Goal: Check status: Check status

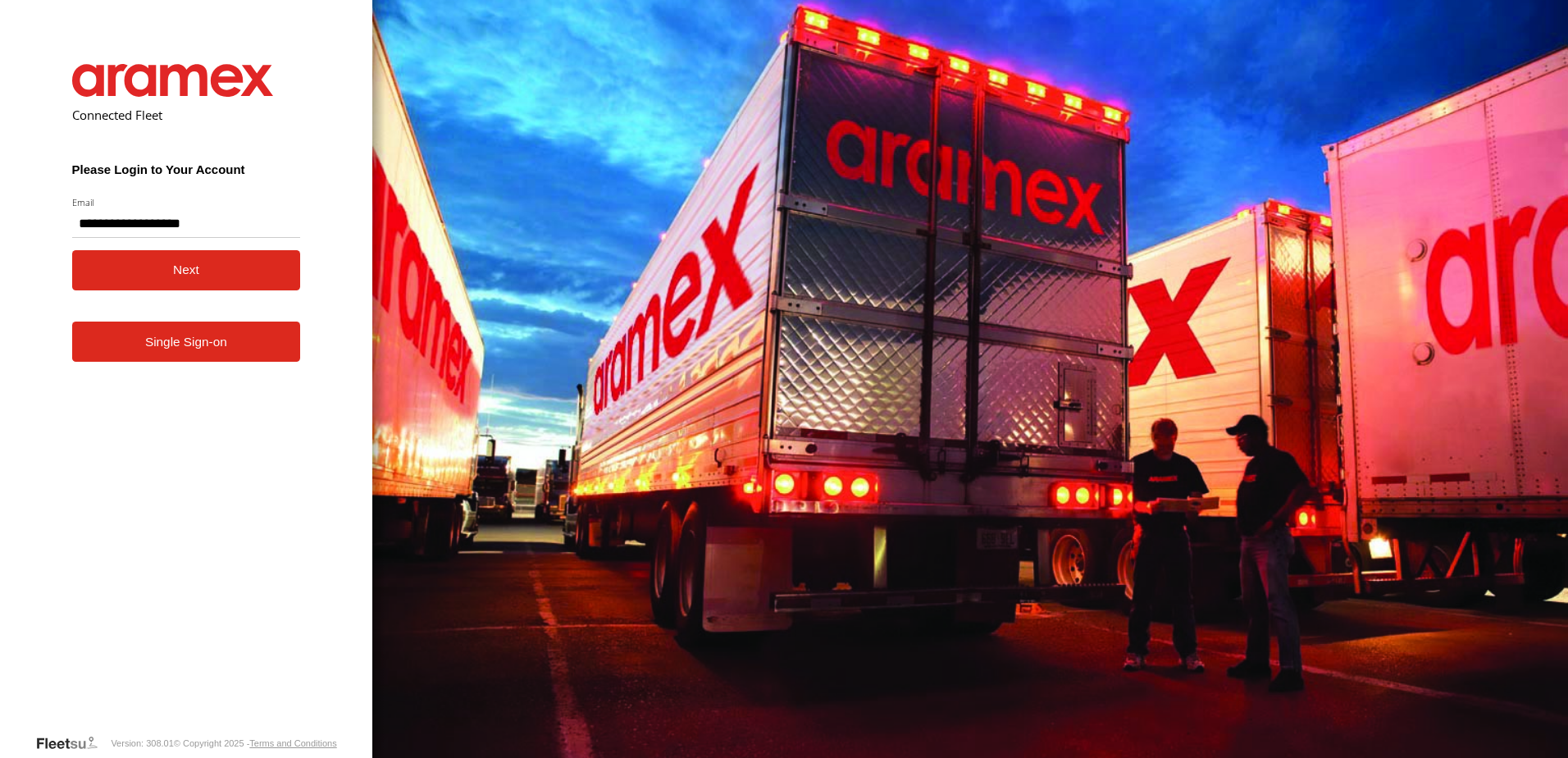
click at [135, 278] on button "Next" at bounding box center [186, 270] width 228 height 40
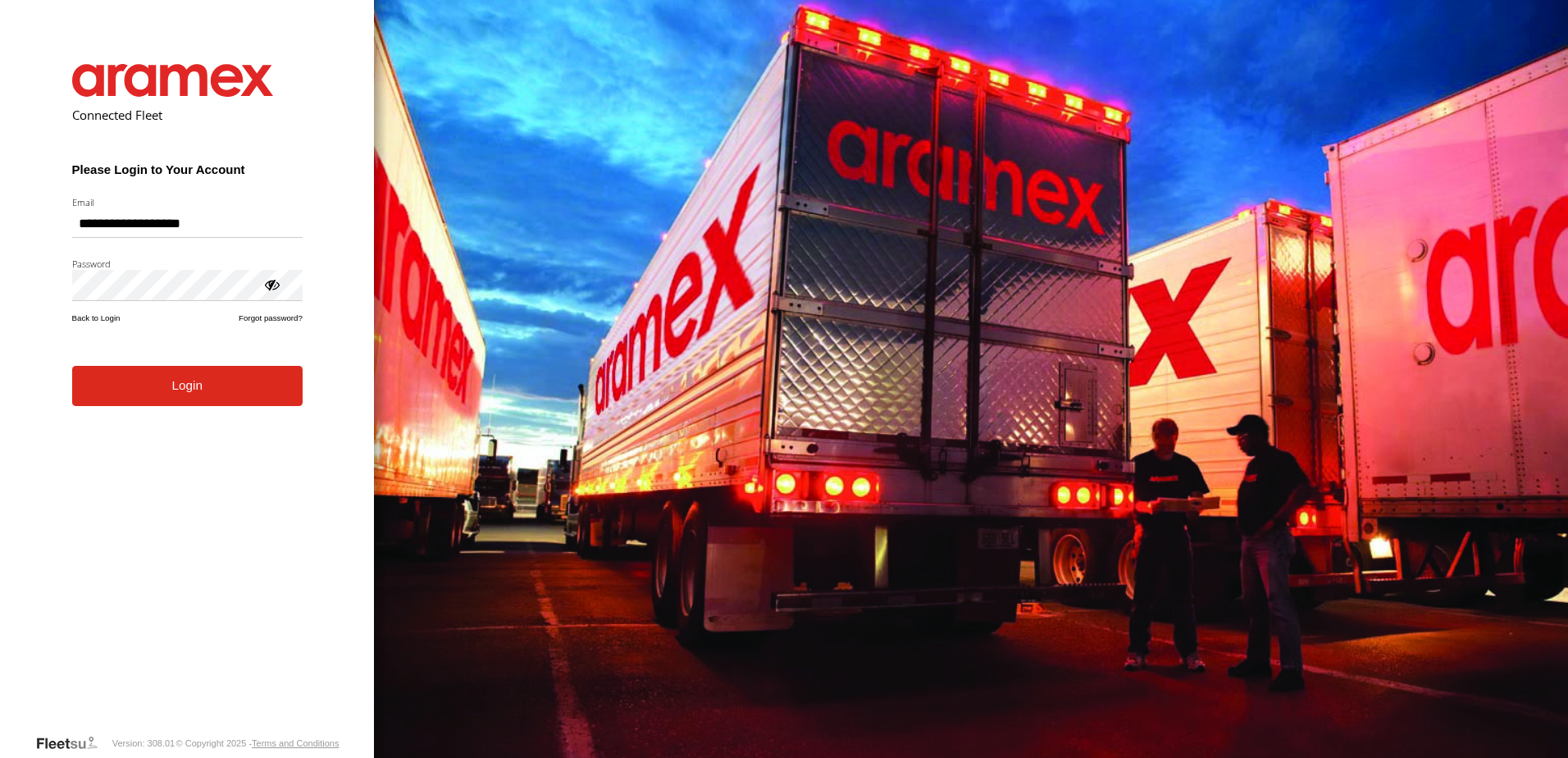
click at [137, 404] on button "Login" at bounding box center [187, 386] width 230 height 40
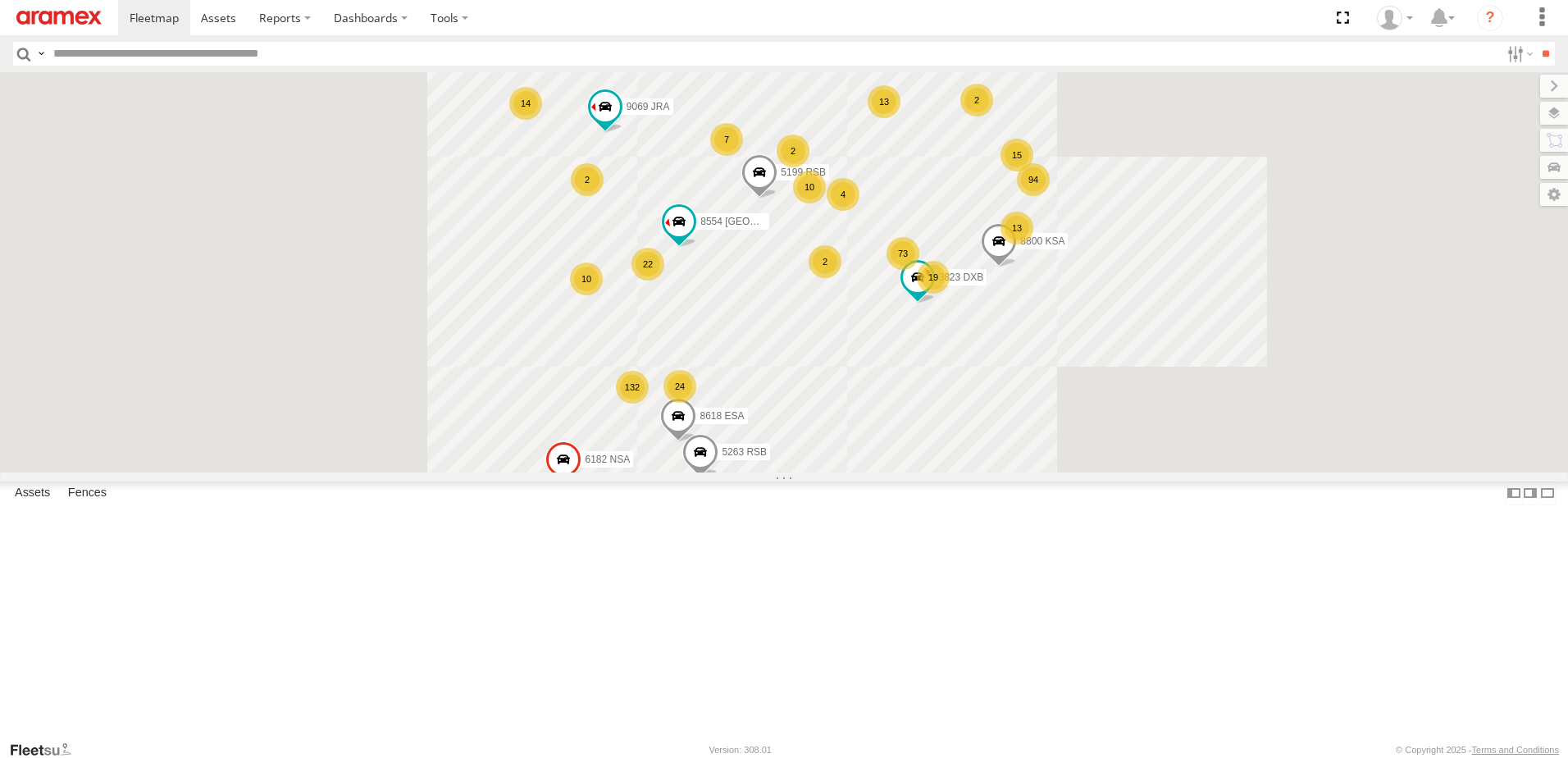
click at [234, 51] on input "text" at bounding box center [773, 53] width 1453 height 23
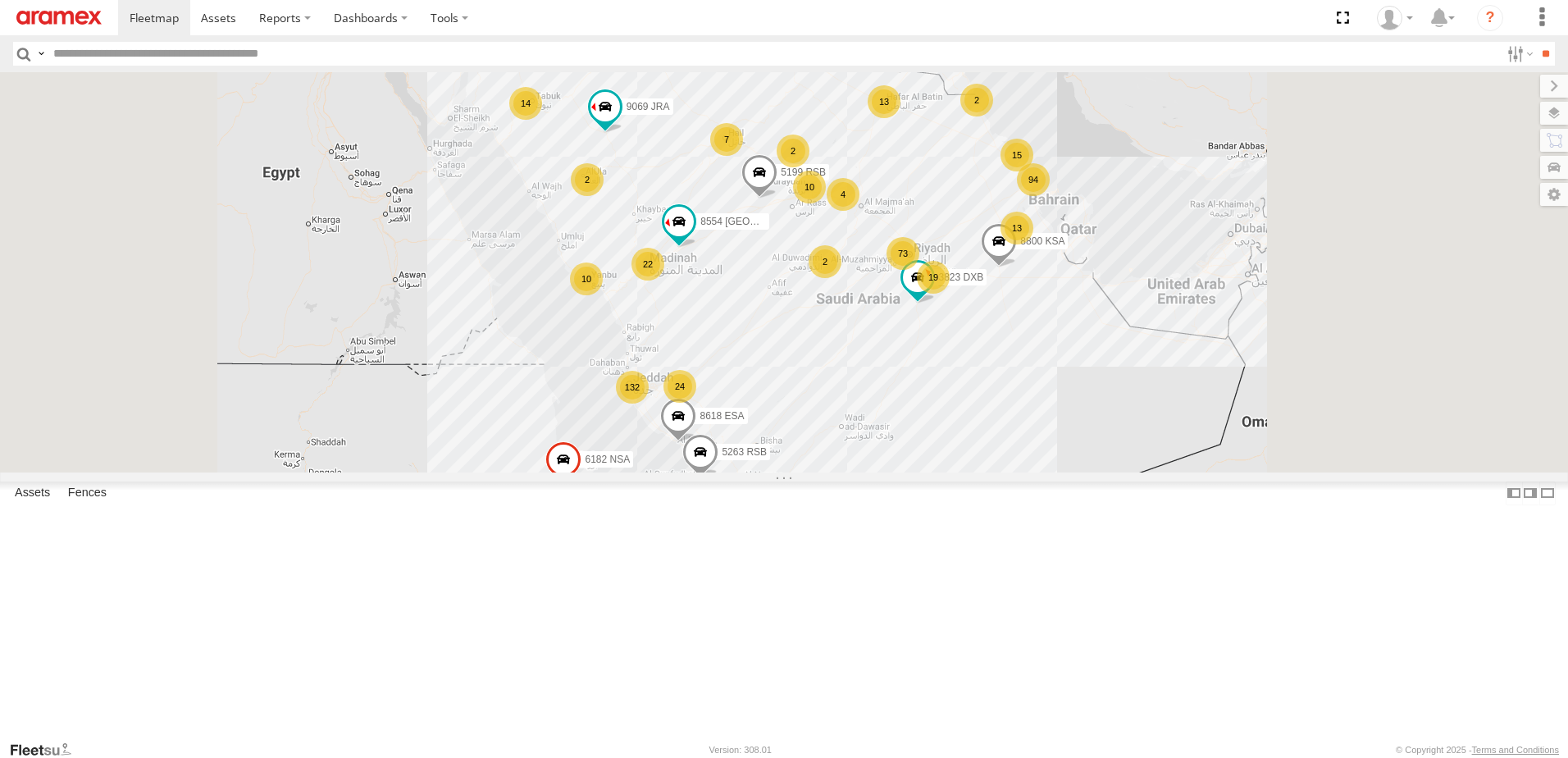
paste input "********"
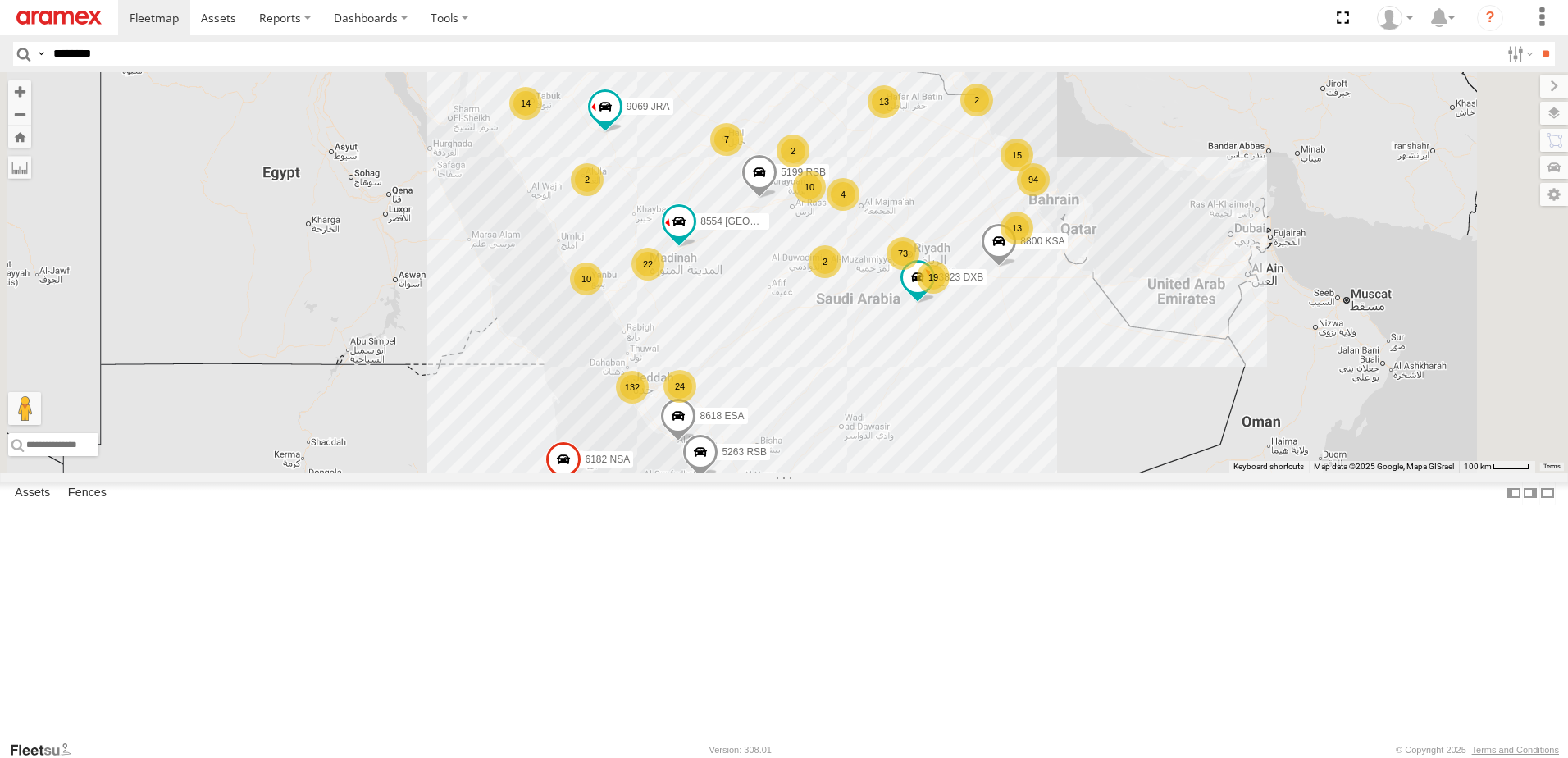
type input "********"
click at [1536, 42] on input "**" at bounding box center [1546, 53] width 19 height 23
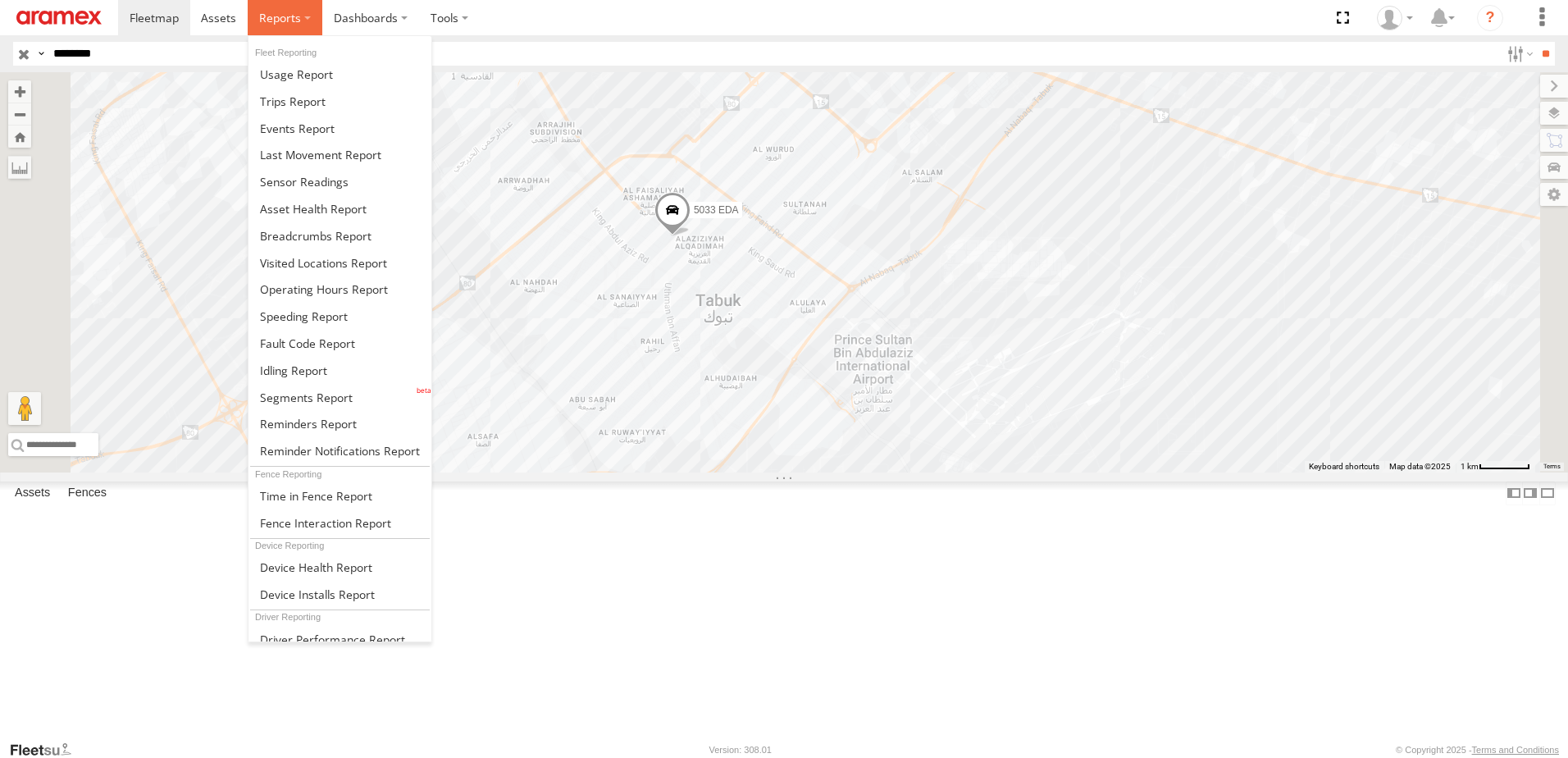
click at [281, 15] on span at bounding box center [280, 17] width 42 height 16
click at [313, 393] on span at bounding box center [306, 397] width 93 height 16
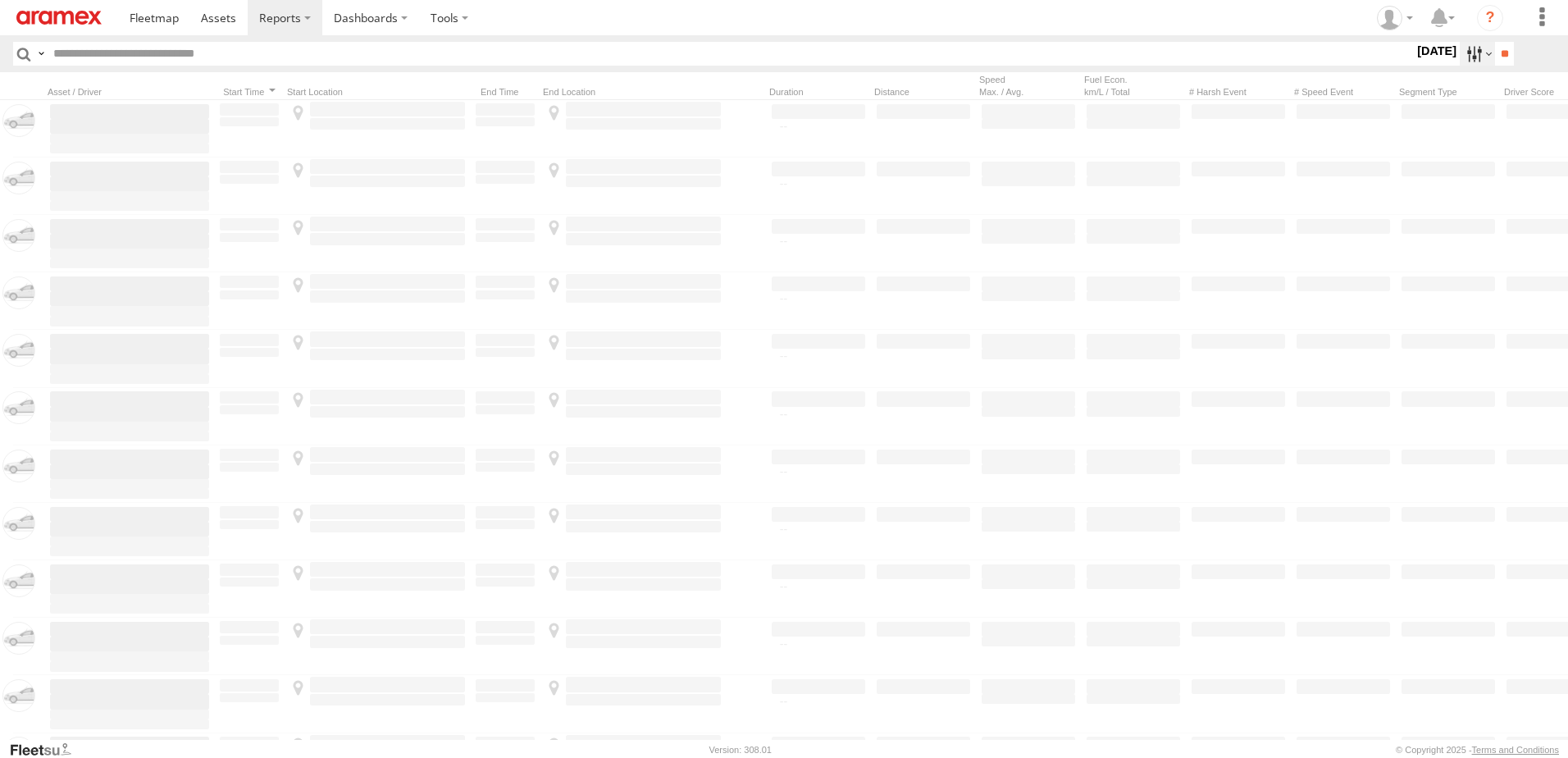
click at [1460, 55] on label at bounding box center [1476, 53] width 35 height 23
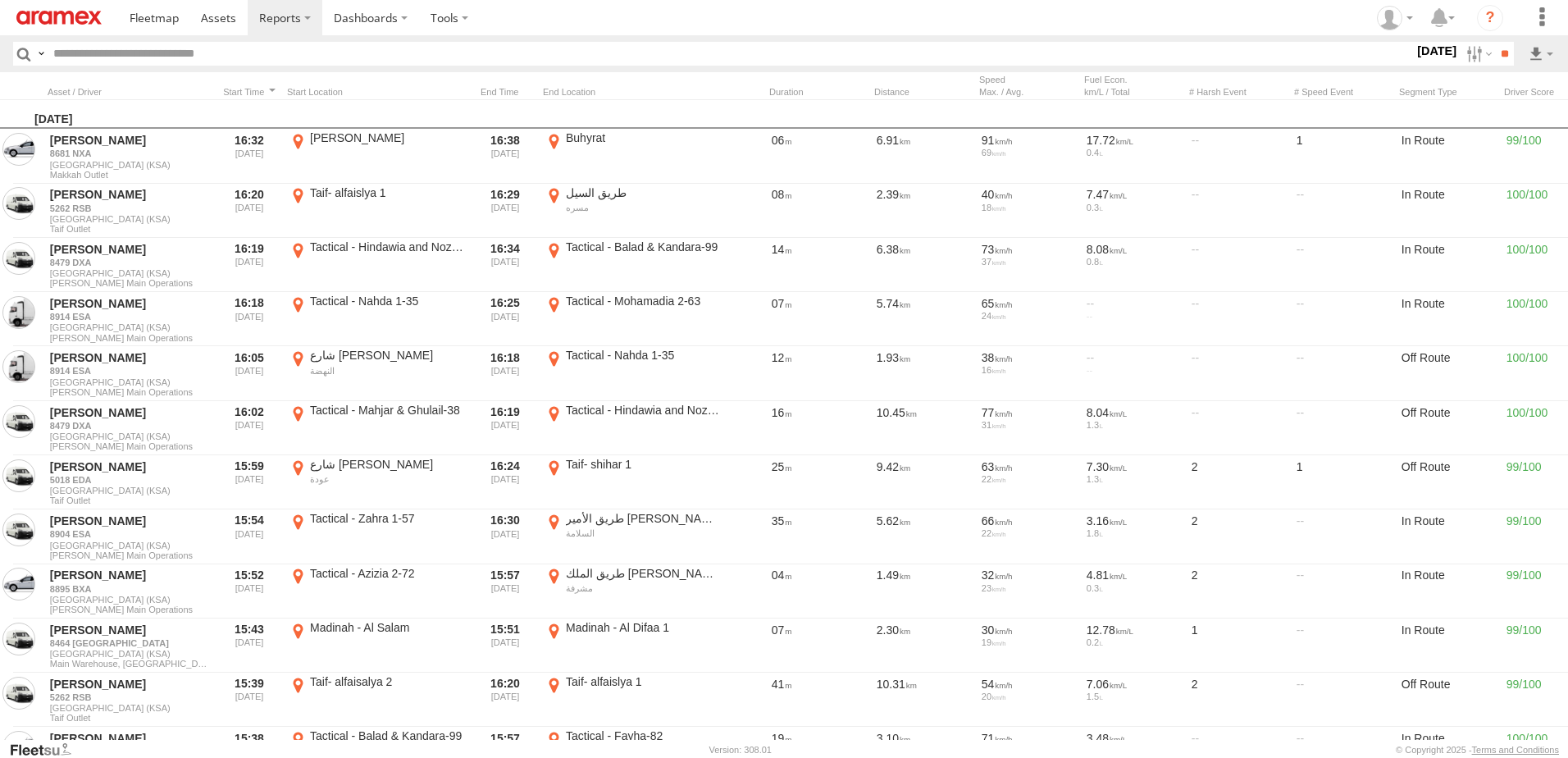
click at [0, 0] on label at bounding box center [0, 0] width 0 height 0
click at [1499, 58] on input "**" at bounding box center [1504, 53] width 19 height 23
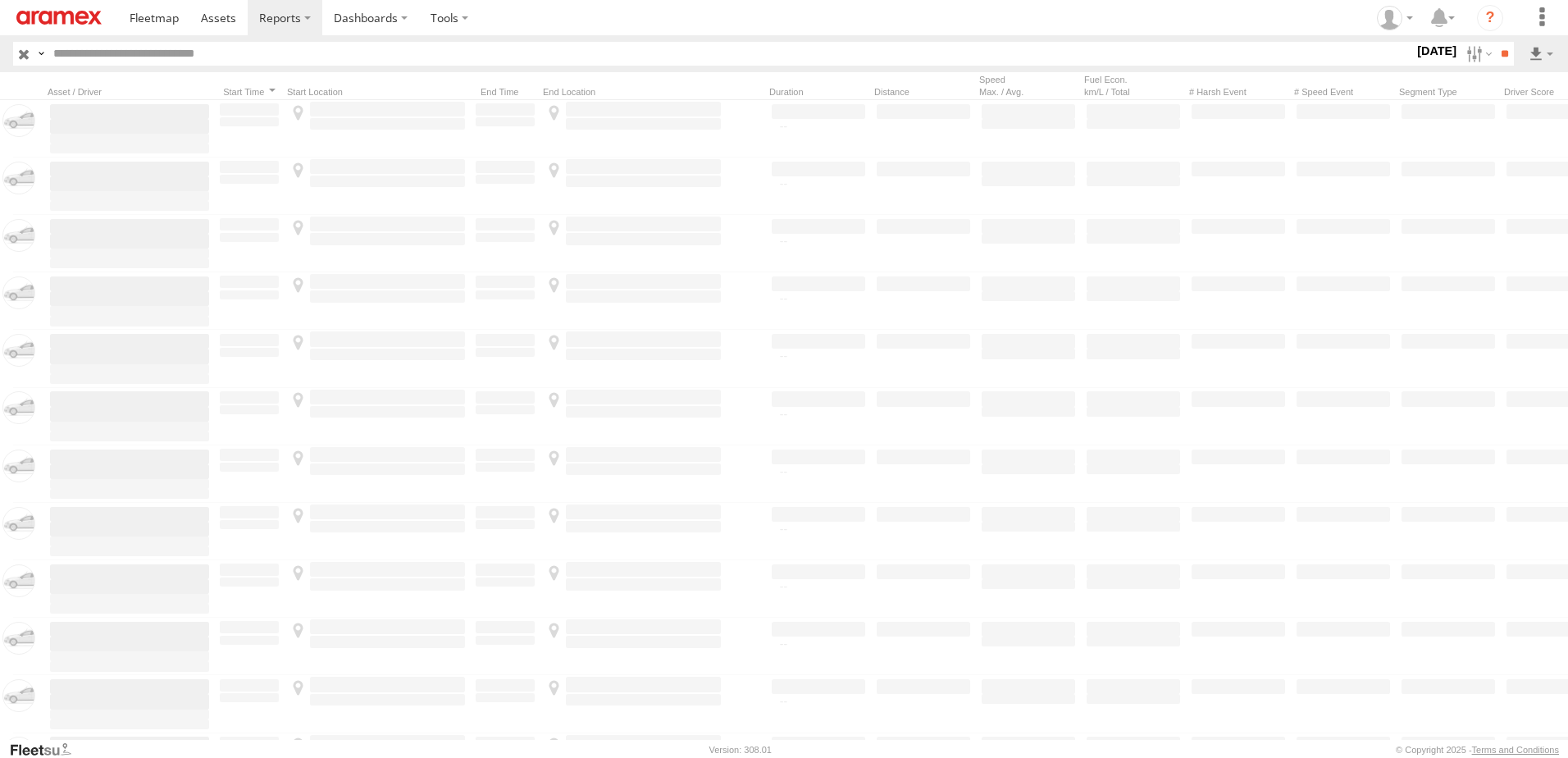
click at [298, 60] on input "text" at bounding box center [730, 53] width 1366 height 23
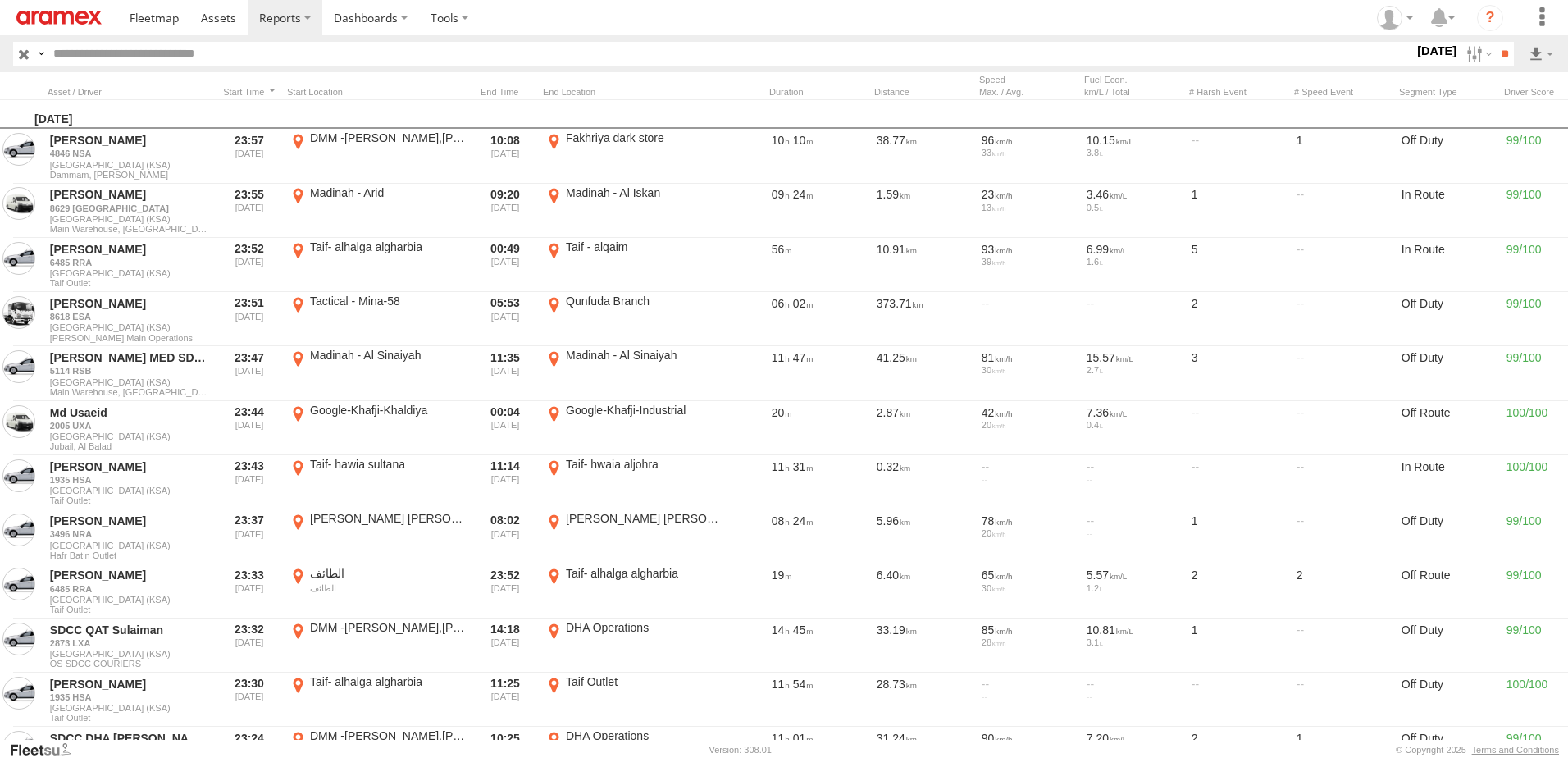
paste input "********"
type input "********"
click at [1494, 42] on input "**" at bounding box center [1504, 53] width 19 height 23
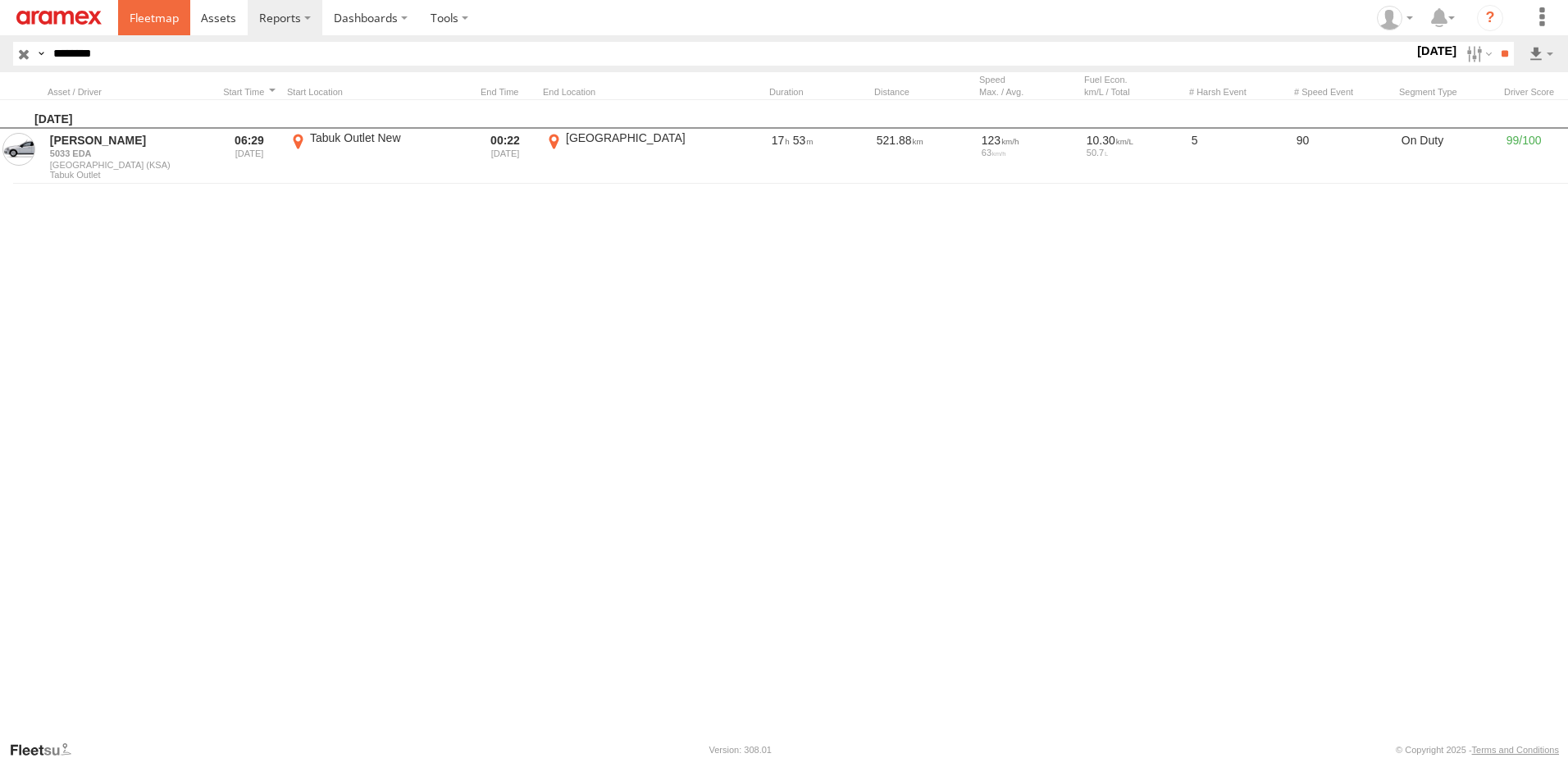
click at [157, 21] on span at bounding box center [154, 17] width 49 height 16
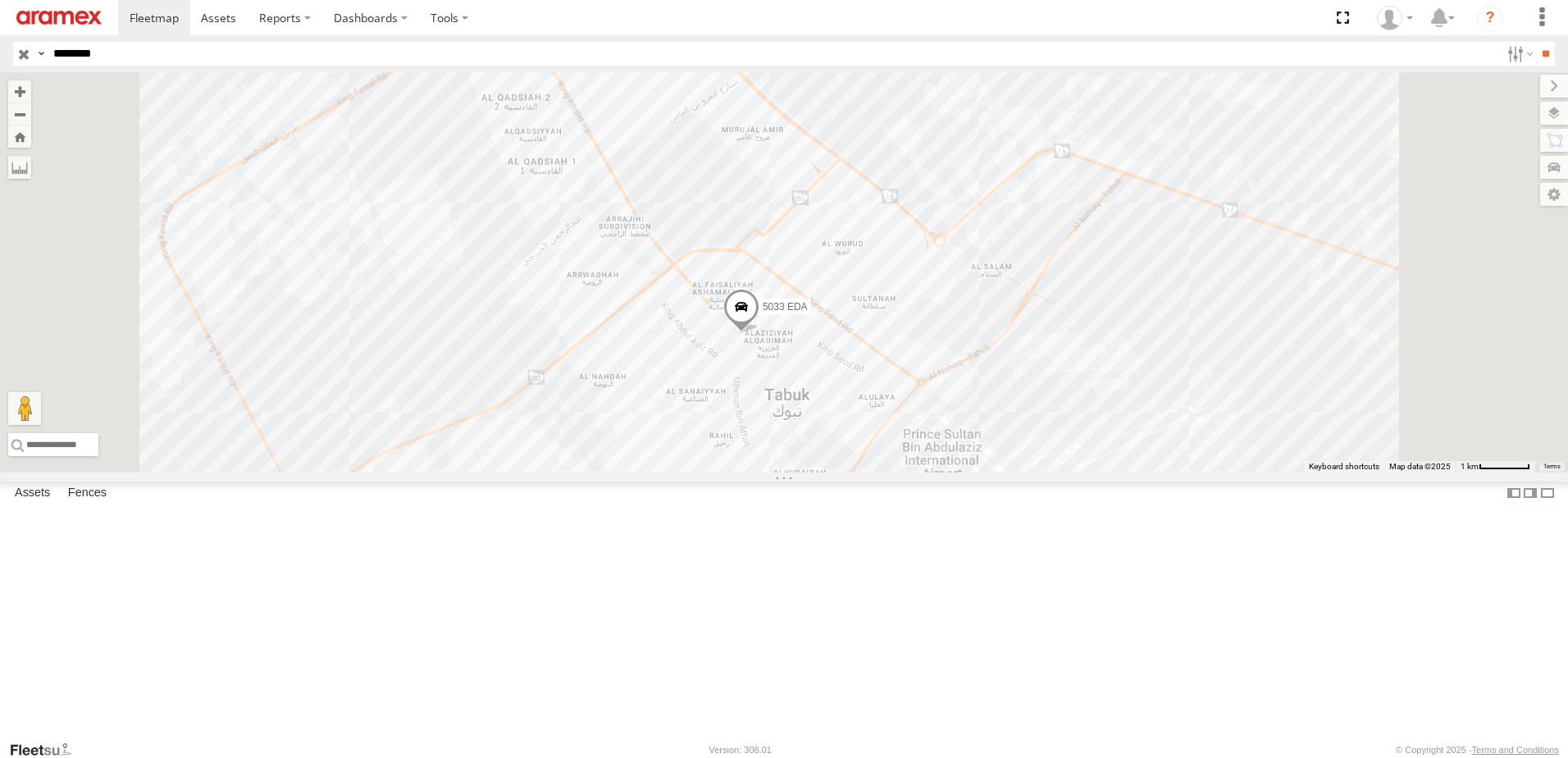
click at [0, 0] on span at bounding box center [0, 0] width 0 height 0
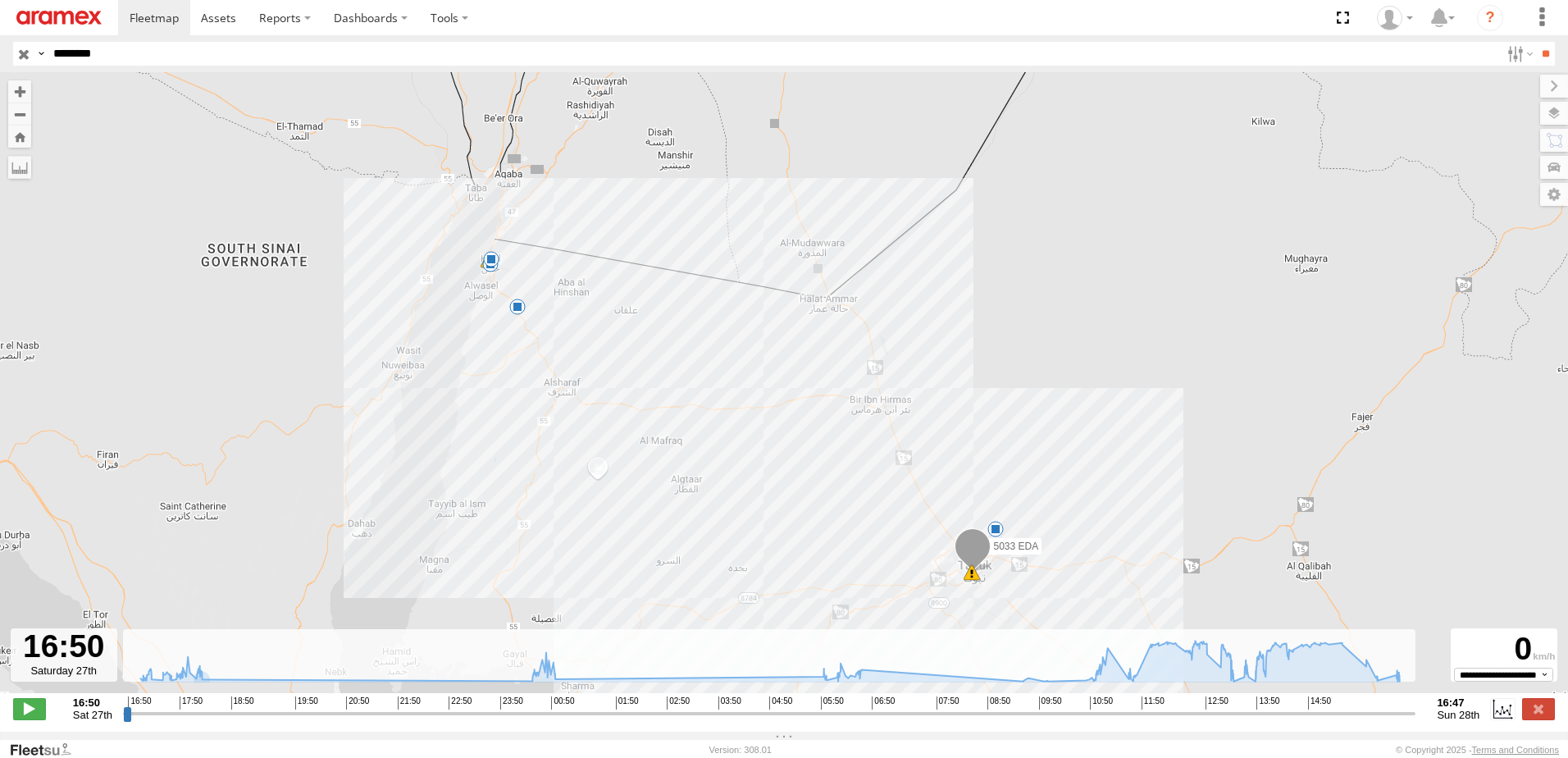
drag, startPoint x: 701, startPoint y: 320, endPoint x: 660, endPoint y: 345, distance: 48.0
click at [660, 345] on div "5033 EDA 13:08 Sun 13:39 Sun 13:51 Sun 13:57 Sun 7 9" at bounding box center [784, 391] width 1568 height 639
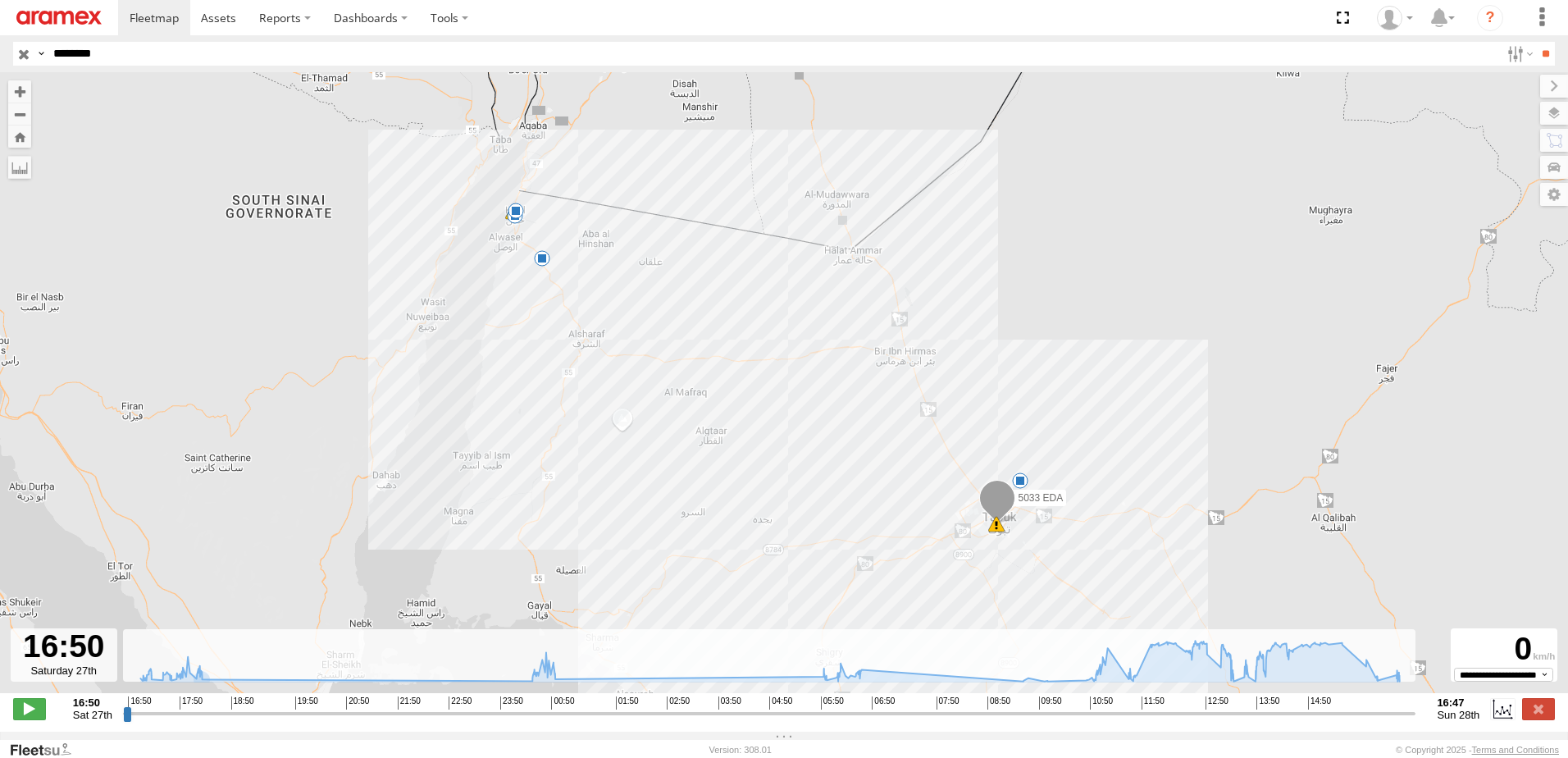
drag, startPoint x: 654, startPoint y: 382, endPoint x: 680, endPoint y: 331, distance: 57.2
click at [680, 331] on div "5033 EDA 13:08 Sun 13:39 Sun 13:51 Sun 13:57 Sun 7 9" at bounding box center [784, 391] width 1568 height 639
drag, startPoint x: 128, startPoint y: 719, endPoint x: 90, endPoint y: 697, distance: 43.9
click at [123, 705] on input "range" at bounding box center [769, 713] width 1292 height 16
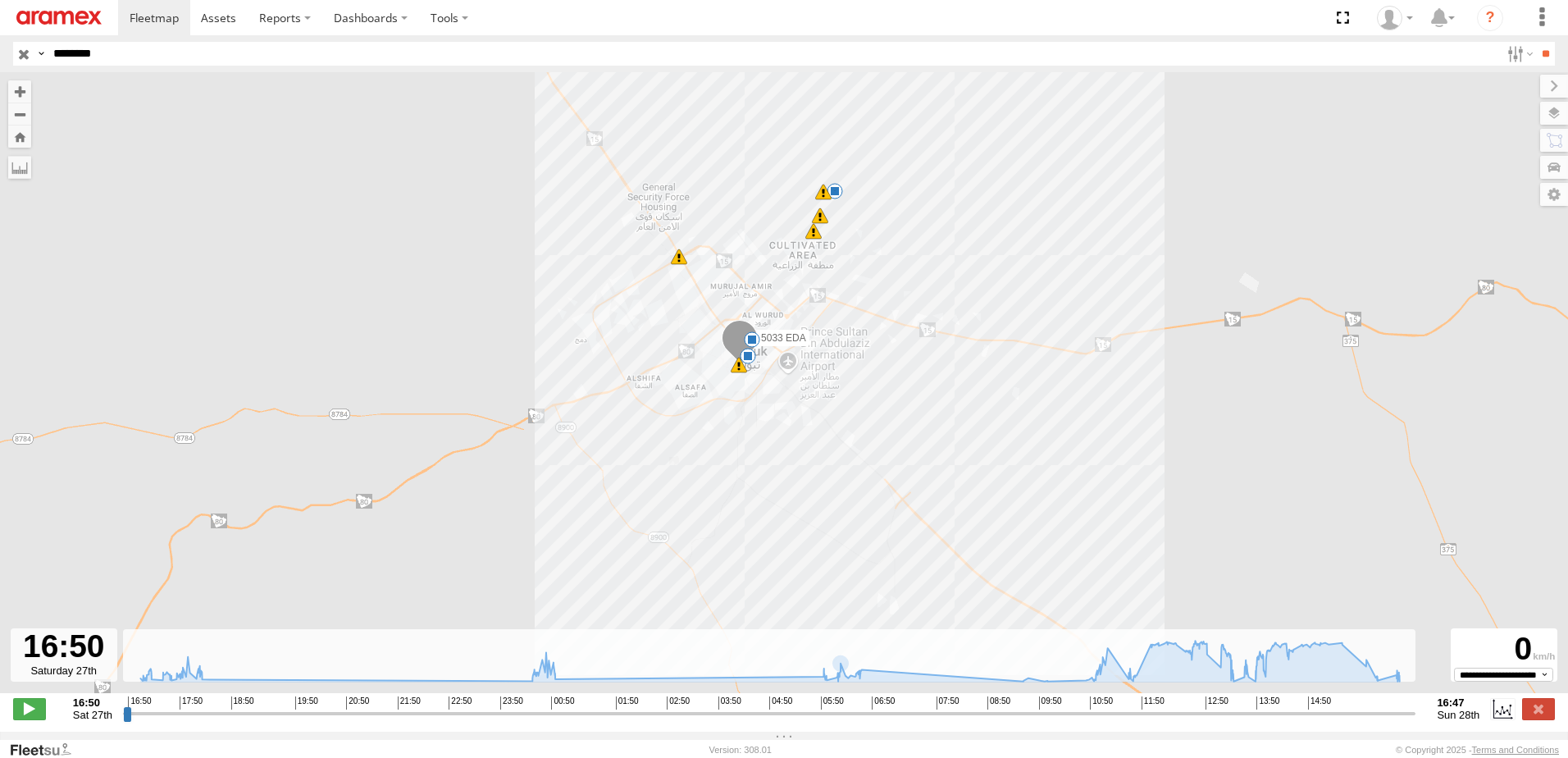
drag, startPoint x: 827, startPoint y: 587, endPoint x: 785, endPoint y: 573, distance: 44.3
click at [786, 573] on div "5033 EDA 13:08 Sun 13:39 Sun 13:51 Sun 13:57 Sun 00:51 Sun 16:32 Sun 18:02 Sat …" at bounding box center [784, 391] width 1568 height 639
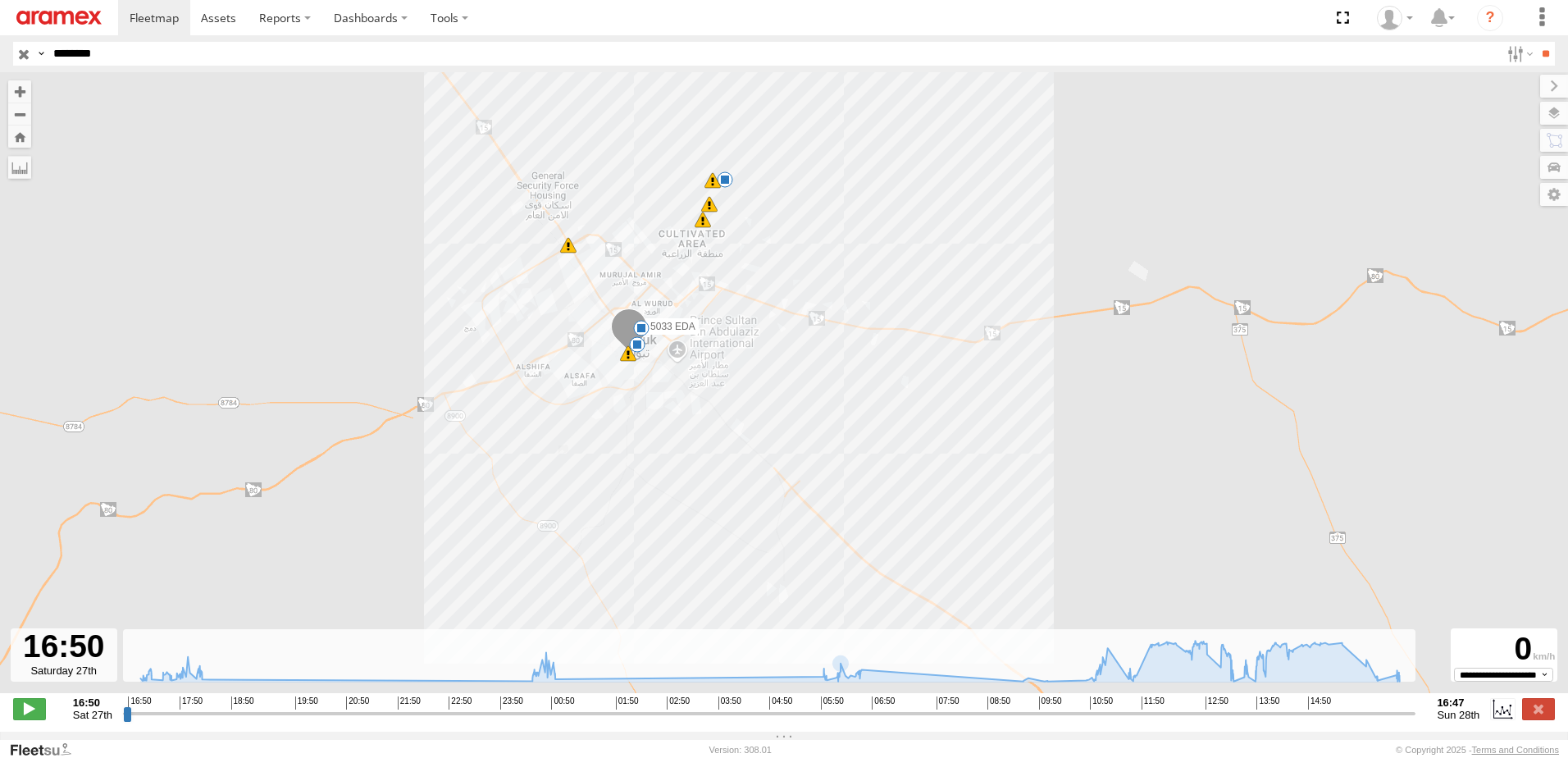
drag, startPoint x: 726, startPoint y: 465, endPoint x: 717, endPoint y: 513, distance: 48.8
click at [717, 513] on div "5033 EDA 13:08 Sun 13:39 Sun 13:51 Sun 13:57 Sun 00:51 Sun 16:32 Sun 18:02 Sat …" at bounding box center [784, 391] width 1568 height 639
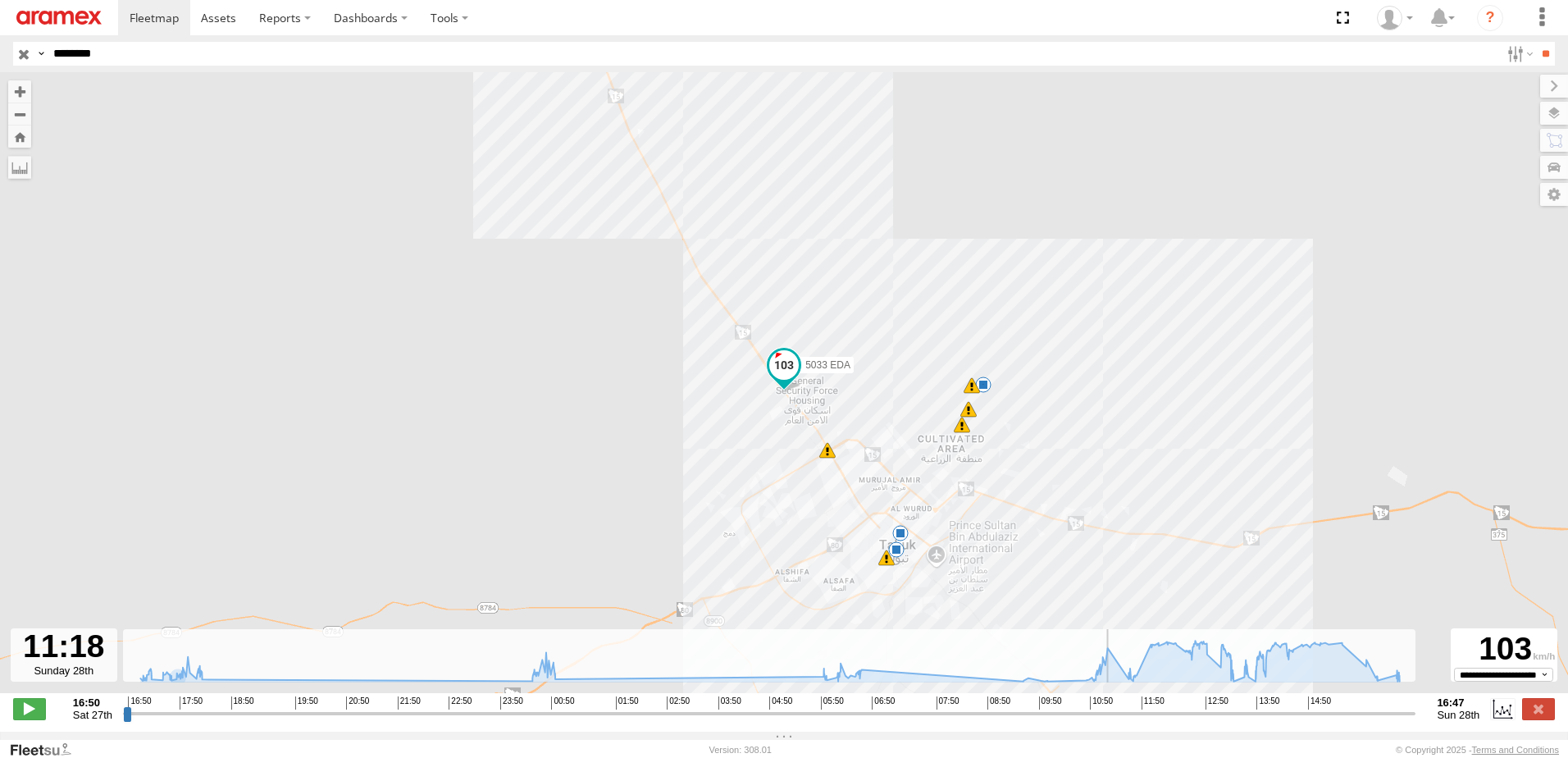
drag, startPoint x: 138, startPoint y: 723, endPoint x: 1116, endPoint y: 744, distance: 978.2
click at [1116, 721] on input "range" at bounding box center [769, 713] width 1292 height 16
drag, startPoint x: 1117, startPoint y: 723, endPoint x: 777, endPoint y: 701, distance: 340.7
type input "**********"
click at [906, 710] on input "range" at bounding box center [769, 713] width 1292 height 16
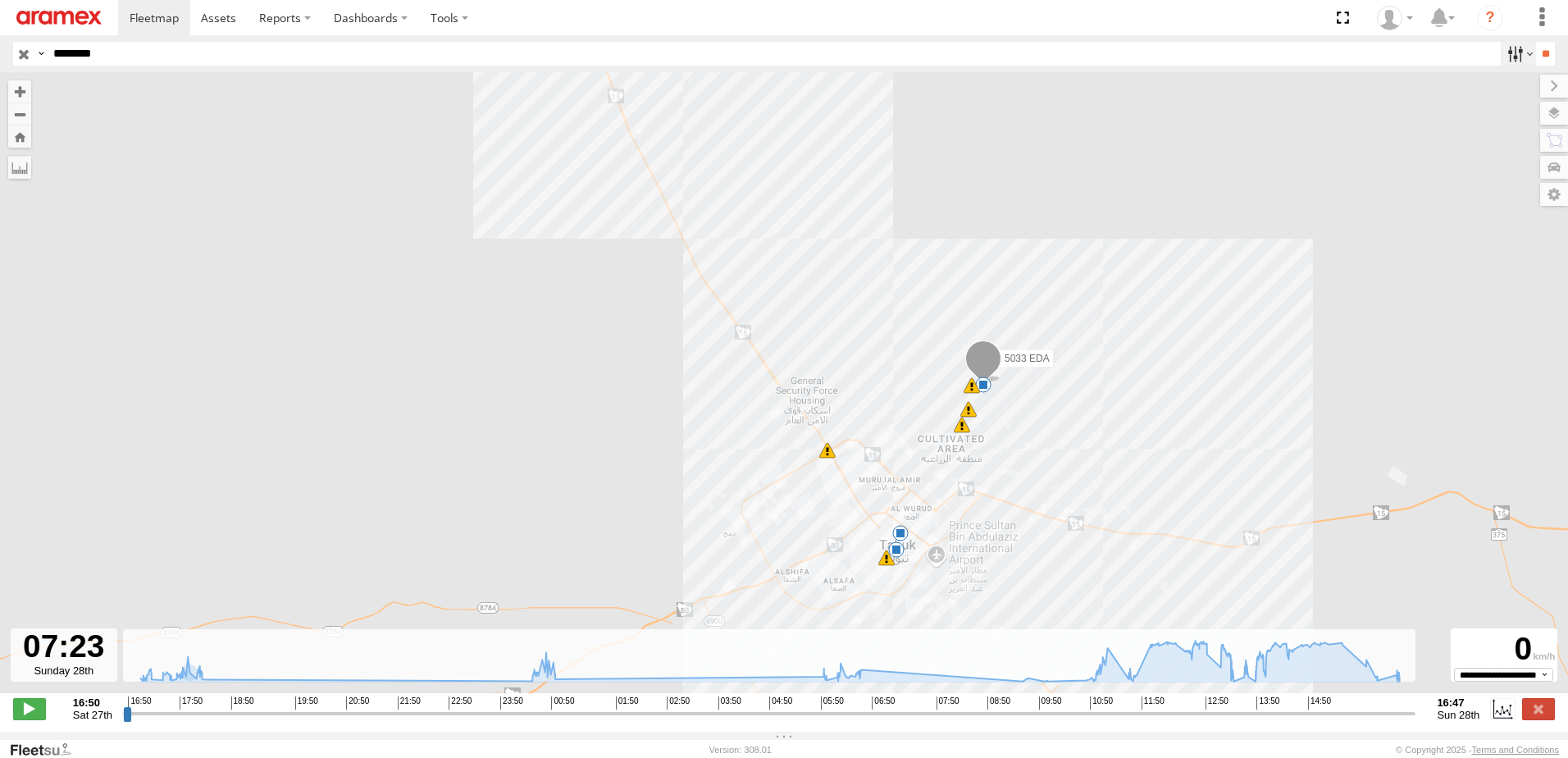
click at [1505, 58] on label at bounding box center [1518, 53] width 35 height 23
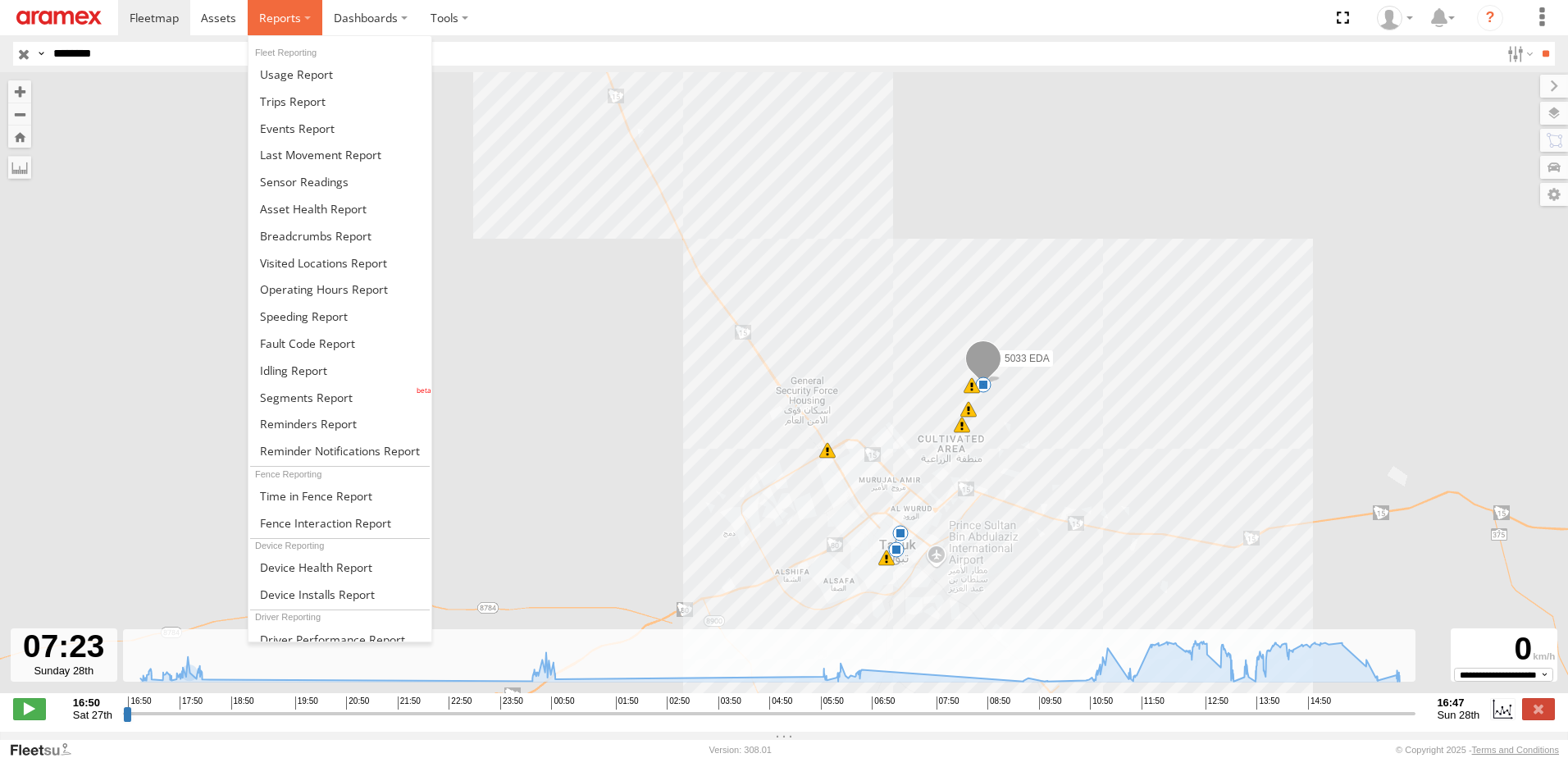
click at [291, 21] on span at bounding box center [280, 17] width 42 height 16
drag, startPoint x: 337, startPoint y: 398, endPoint x: 360, endPoint y: 399, distance: 23.0
click at [337, 398] on span at bounding box center [306, 397] width 93 height 16
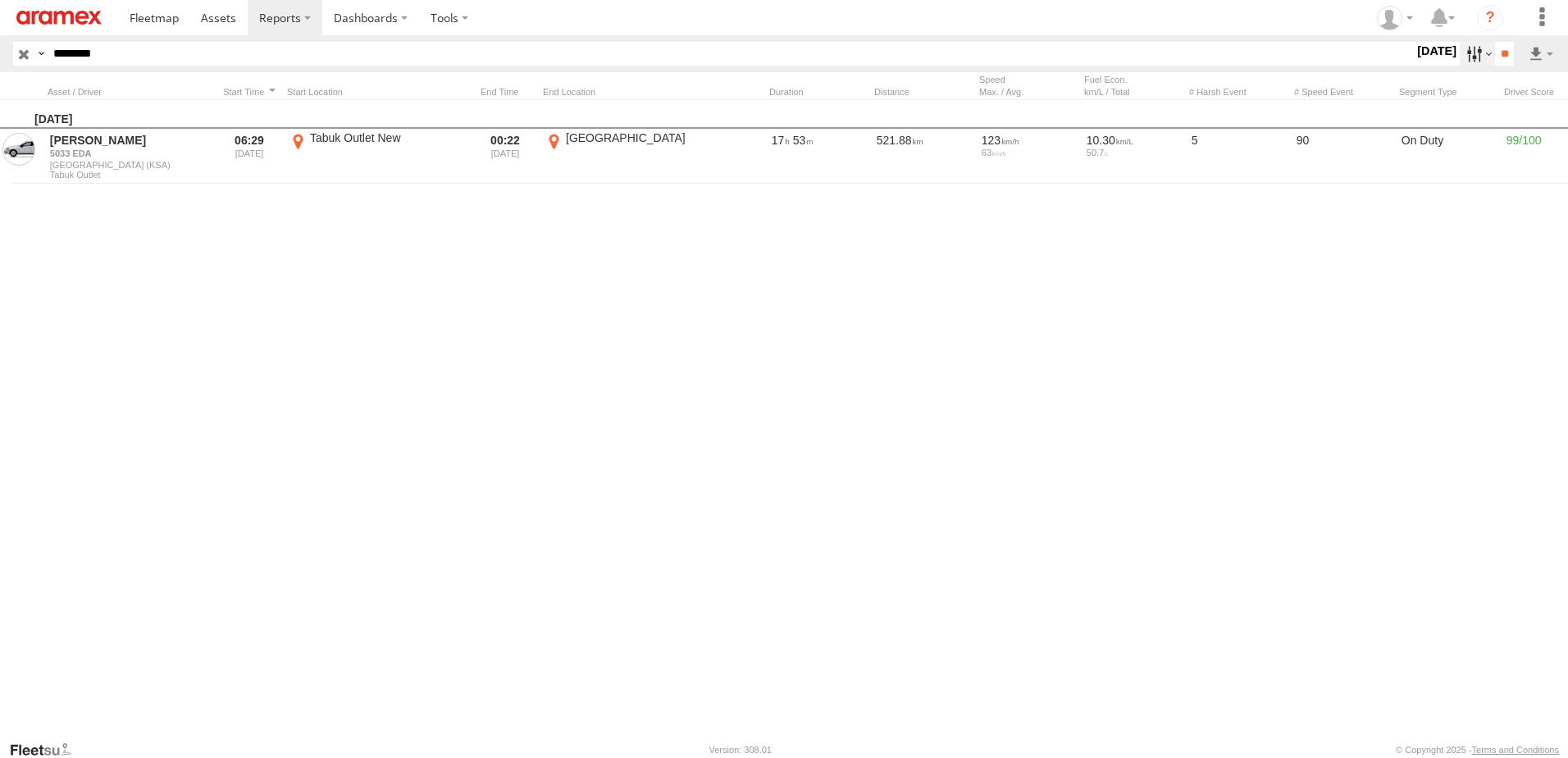
click at [1459, 56] on label at bounding box center [1476, 53] width 35 height 23
click at [0, 0] on label at bounding box center [0, 0] width 0 height 0
click at [1497, 59] on input "**" at bounding box center [1504, 53] width 19 height 23
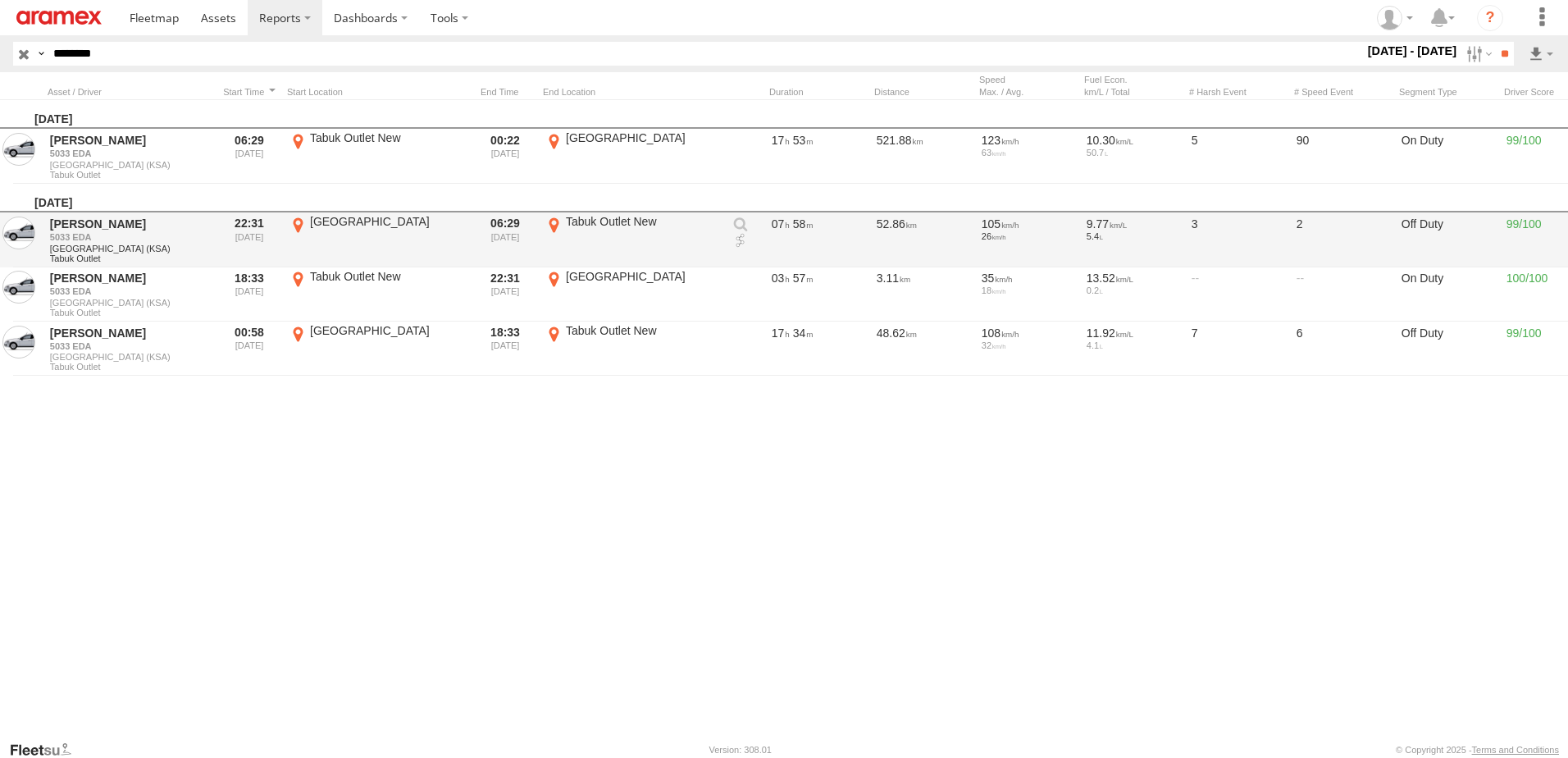
click at [740, 245] on link at bounding box center [740, 241] width 16 height 16
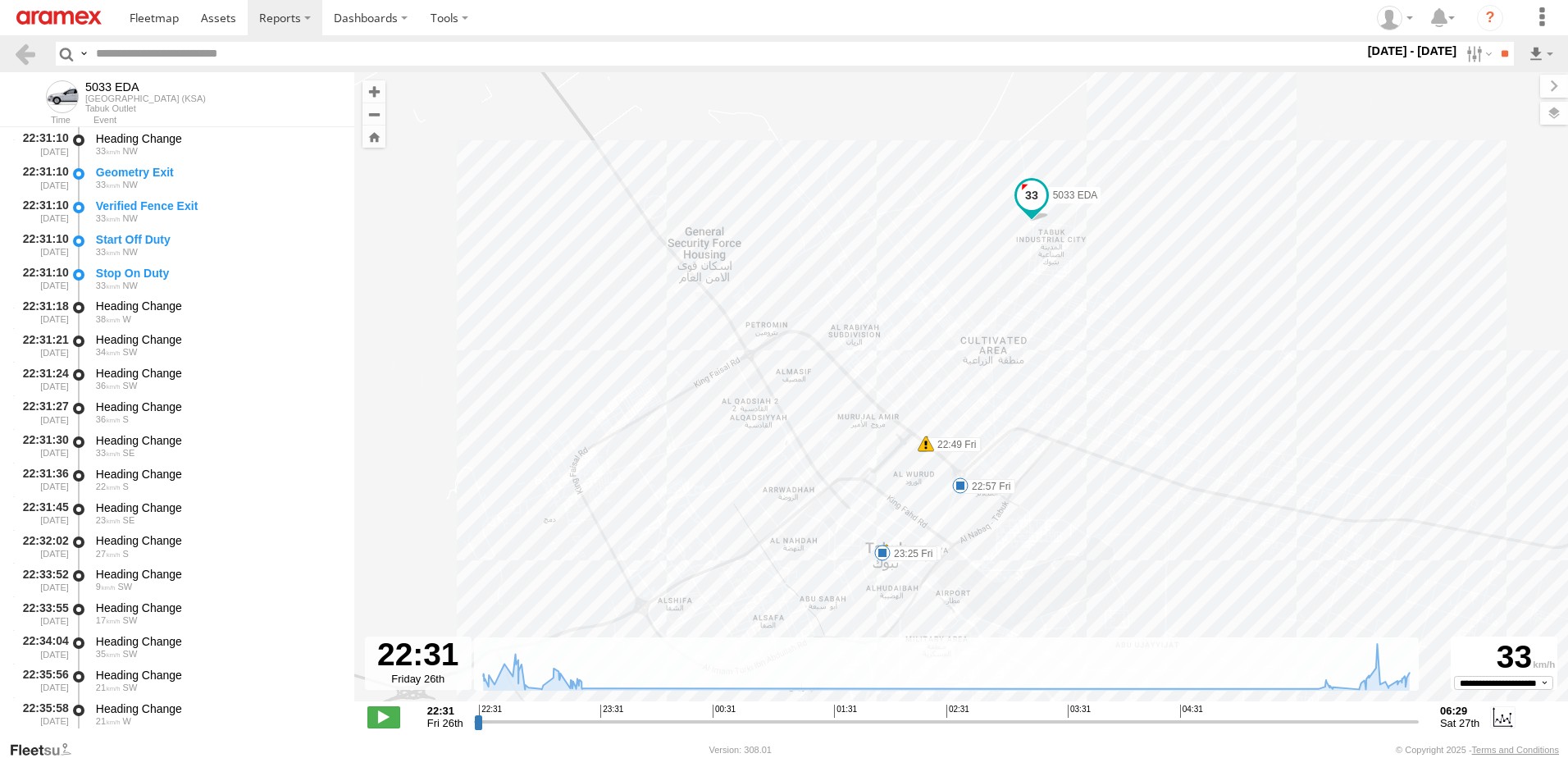
drag, startPoint x: 902, startPoint y: 165, endPoint x: 843, endPoint y: 118, distance: 75.4
click at [843, 118] on div "5033 EDA 22:49 Fri 22:49 Fri 22:57 Fri 23:10 Fri 23:25 Fri" at bounding box center [961, 395] width 1213 height 646
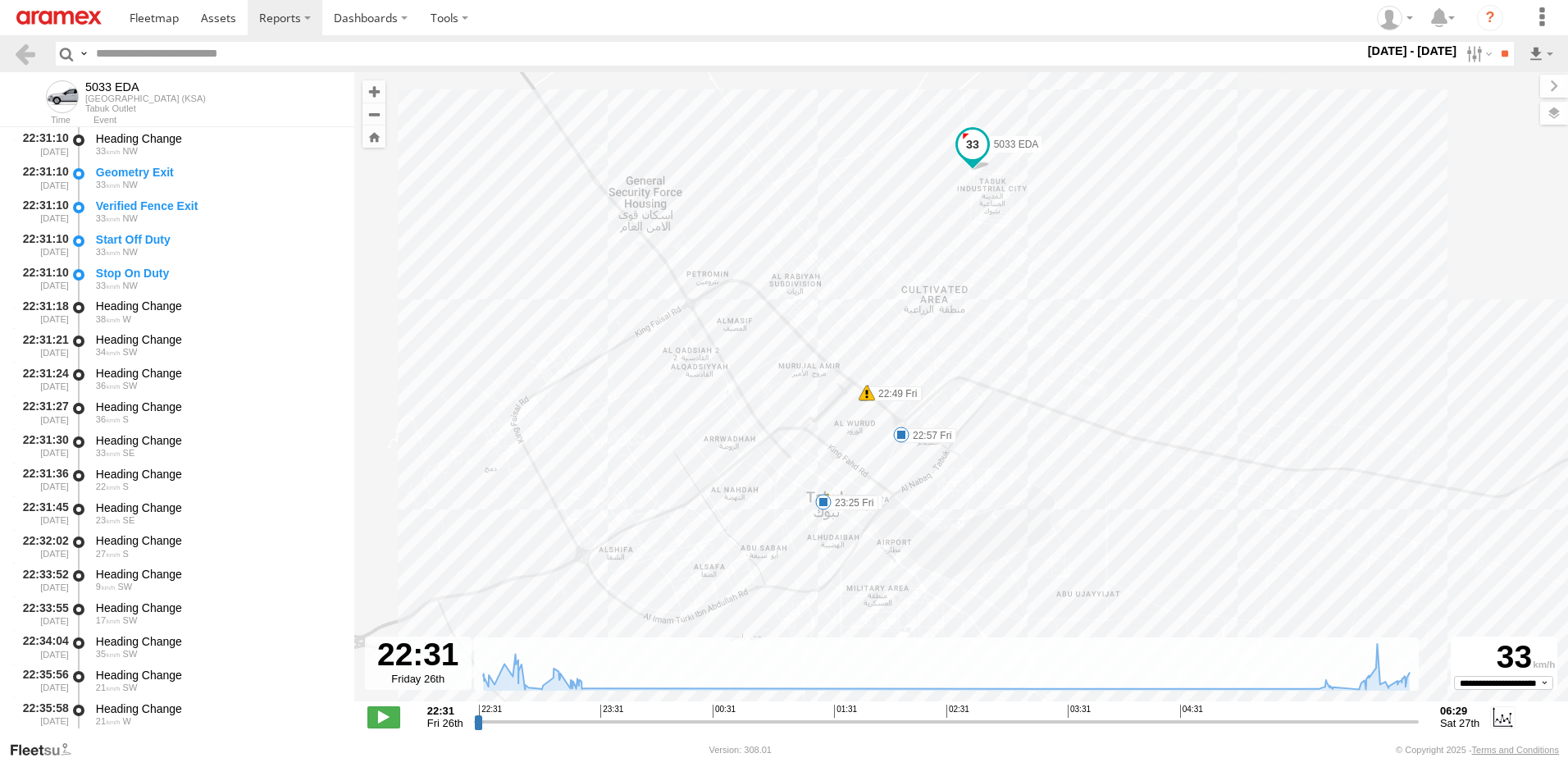
drag, startPoint x: 865, startPoint y: 340, endPoint x: 849, endPoint y: 293, distance: 49.6
click at [849, 293] on div "5033 EDA 22:49 Fri 22:49 Fri 22:57 Fri 23:10 Fri 23:25 Fri" at bounding box center [961, 395] width 1213 height 646
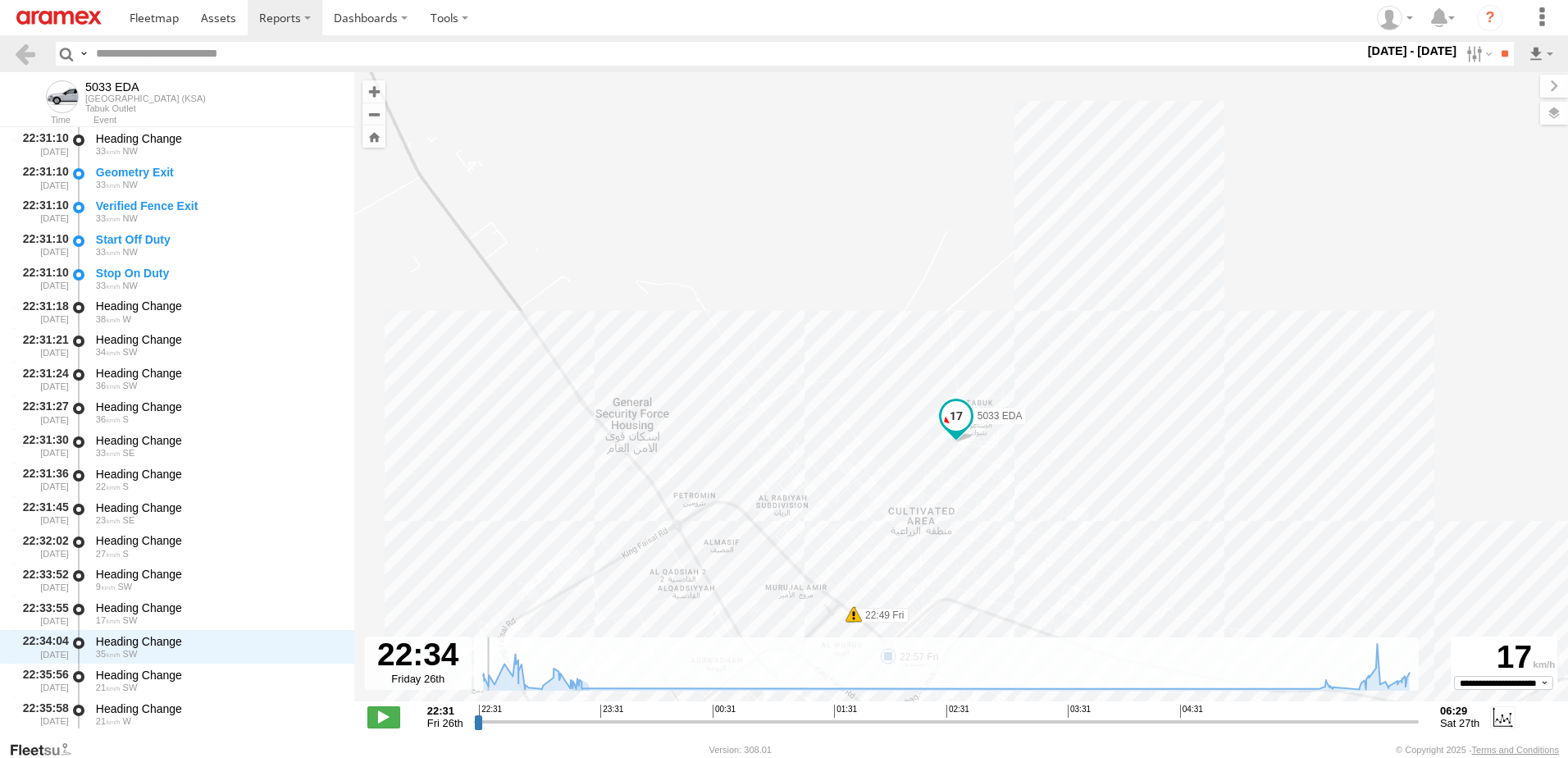
drag, startPoint x: 479, startPoint y: 723, endPoint x: 458, endPoint y: 723, distance: 21.0
click at [474, 724] on input "range" at bounding box center [946, 722] width 944 height 16
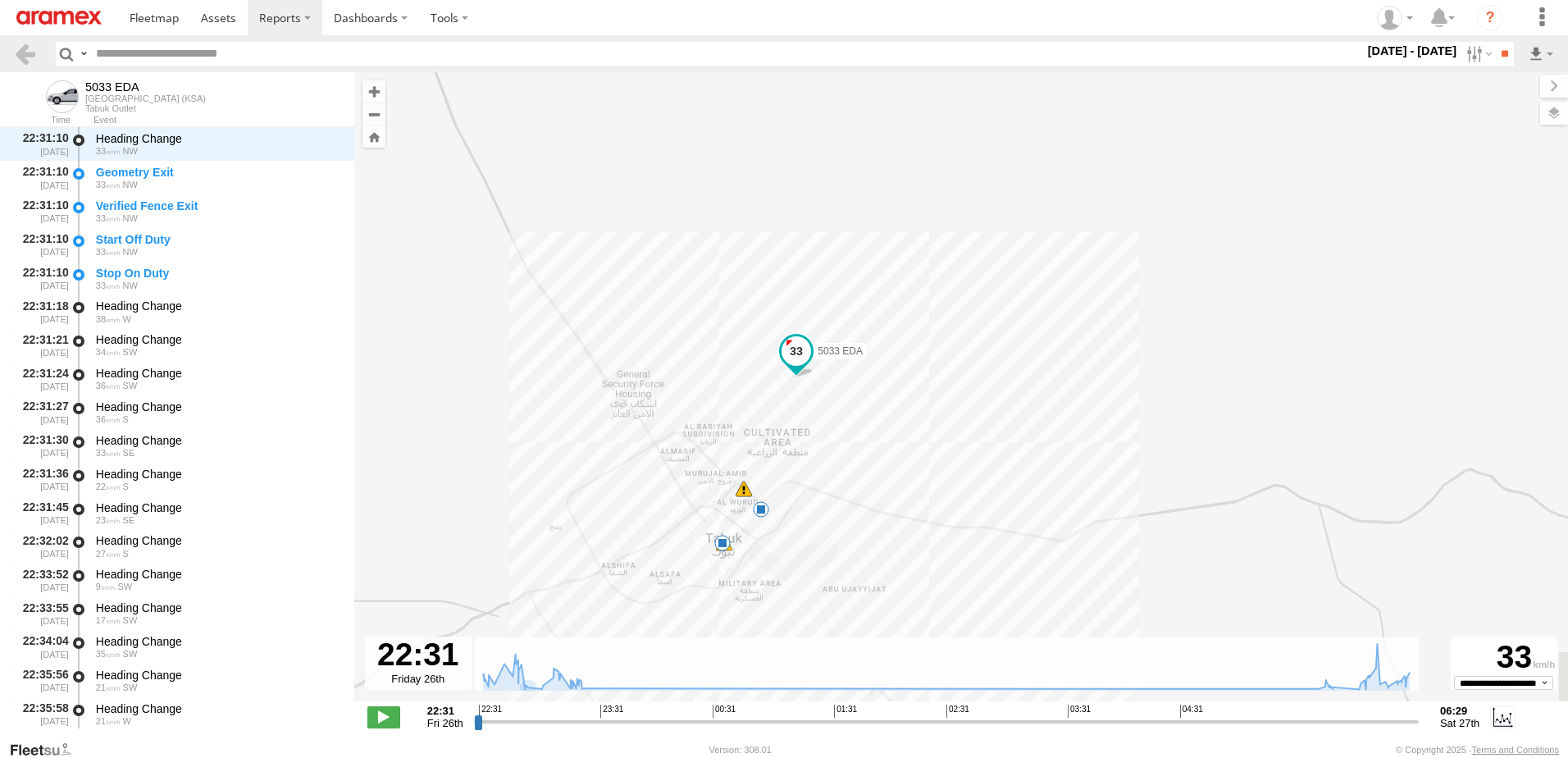
drag, startPoint x: 740, startPoint y: 384, endPoint x: 730, endPoint y: 213, distance: 171.3
click at [730, 213] on div "5033 EDA 22:49 Fri 22:49 Fri 22:57 Fri 23:10 Fri 23:25 Fri" at bounding box center [961, 395] width 1213 height 646
click at [378, 725] on span at bounding box center [384, 716] width 33 height 22
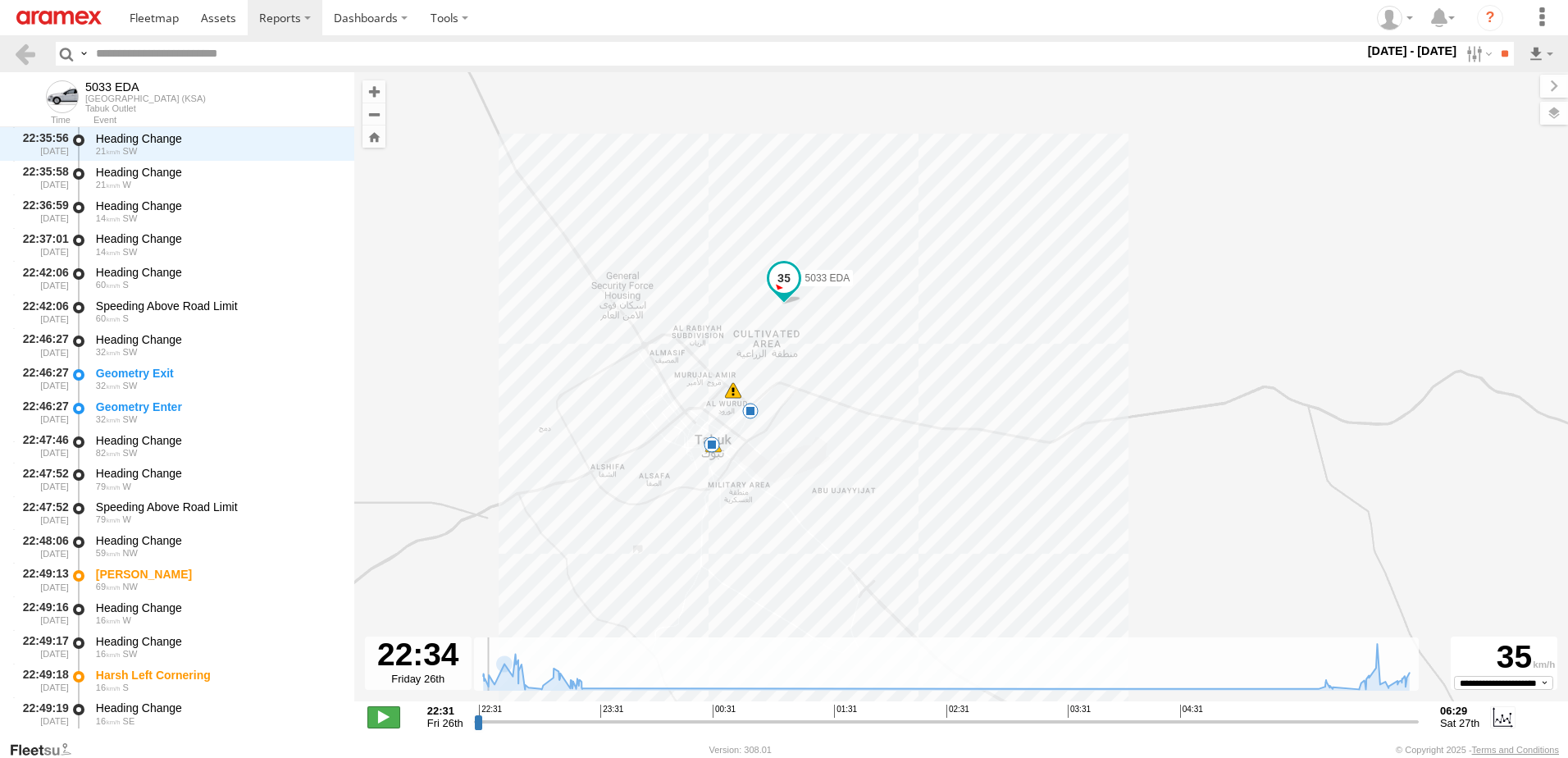
click at [382, 721] on span at bounding box center [384, 716] width 33 height 22
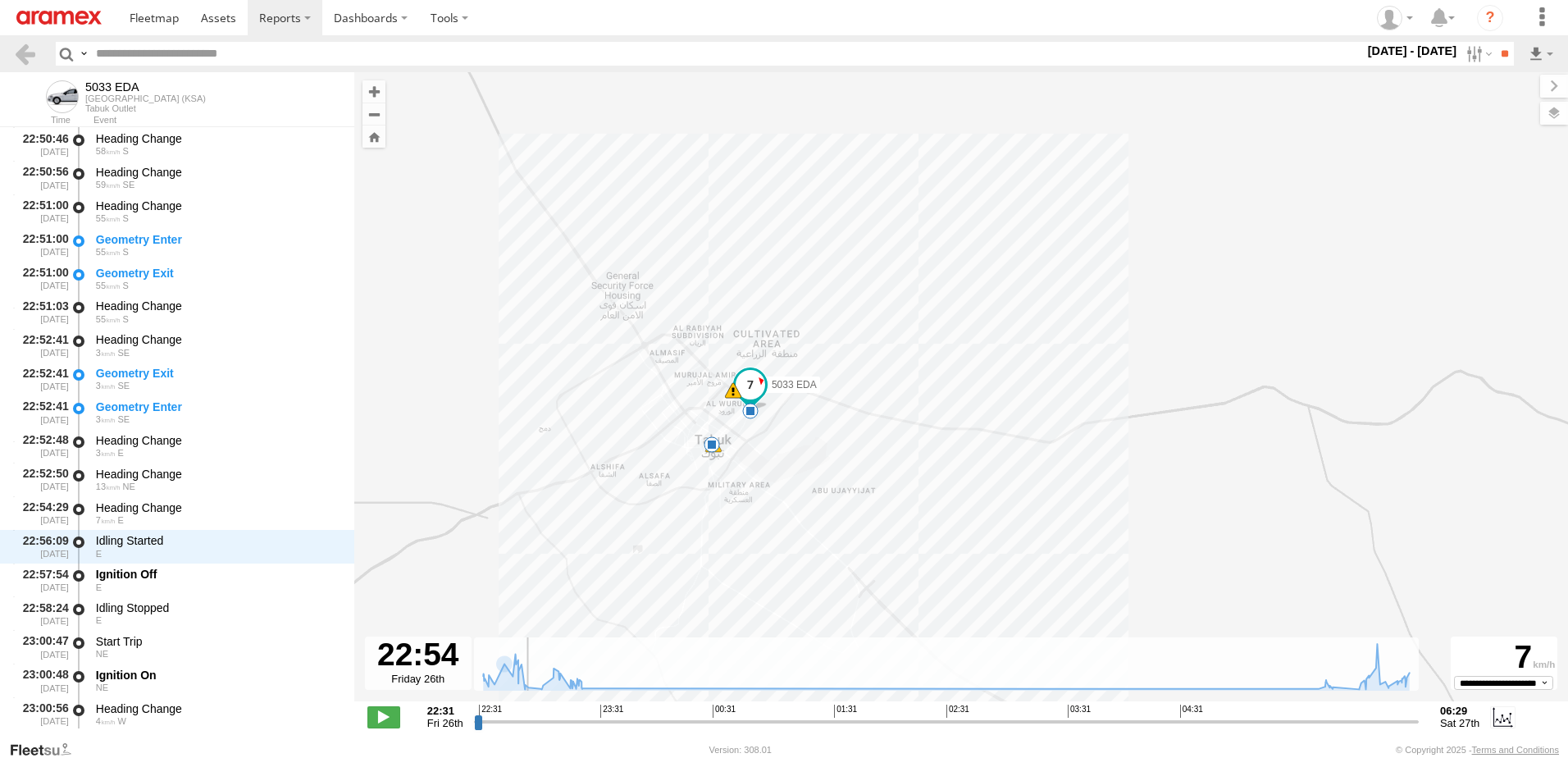
drag, startPoint x: 484, startPoint y: 724, endPoint x: 528, endPoint y: 722, distance: 44.0
click at [525, 722] on input "range" at bounding box center [946, 722] width 944 height 16
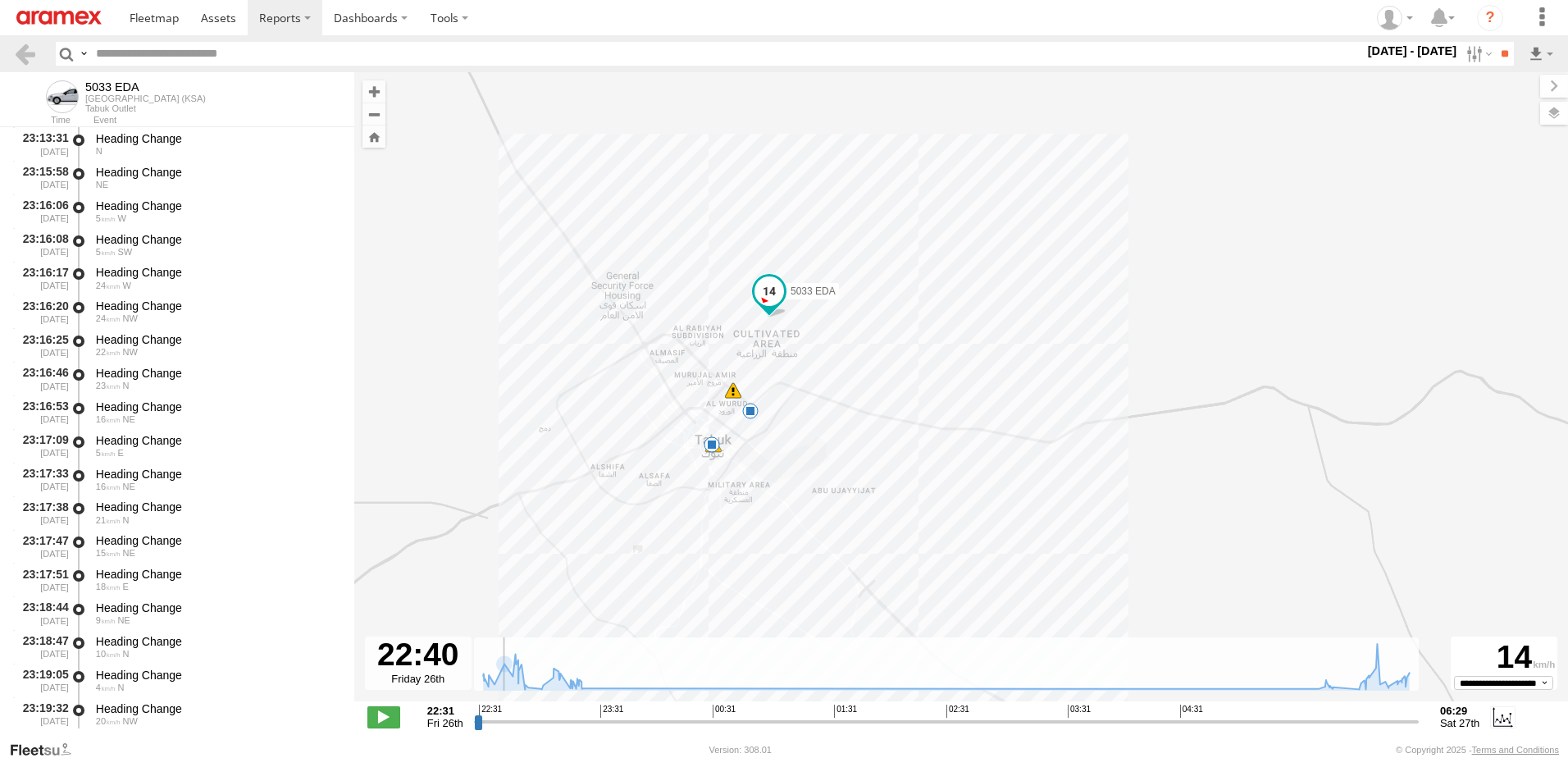
scroll to position [0, 0]
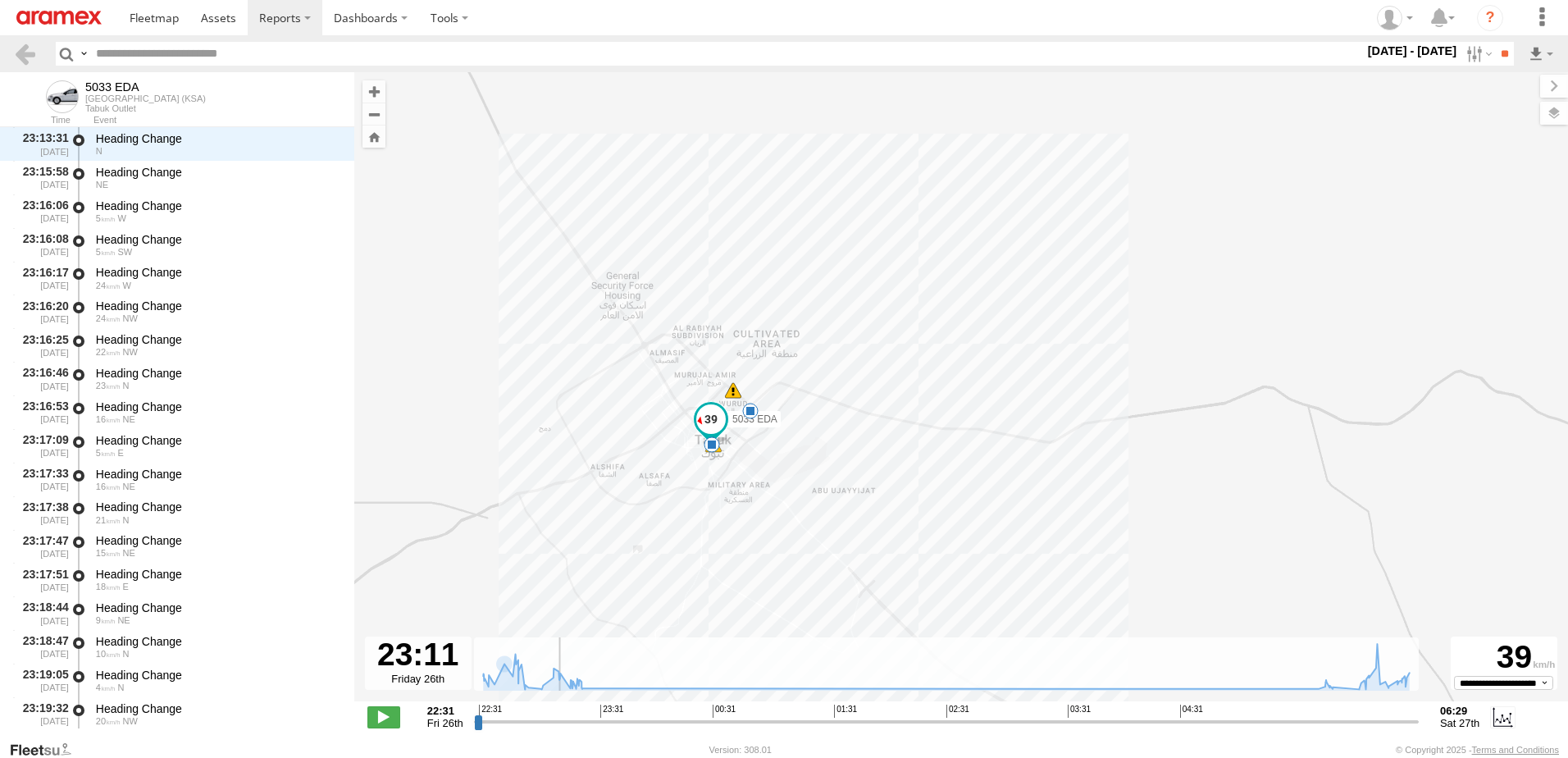
drag, startPoint x: 519, startPoint y: 723, endPoint x: 557, endPoint y: 717, distance: 38.5
click at [557, 717] on input "range" at bounding box center [946, 722] width 944 height 16
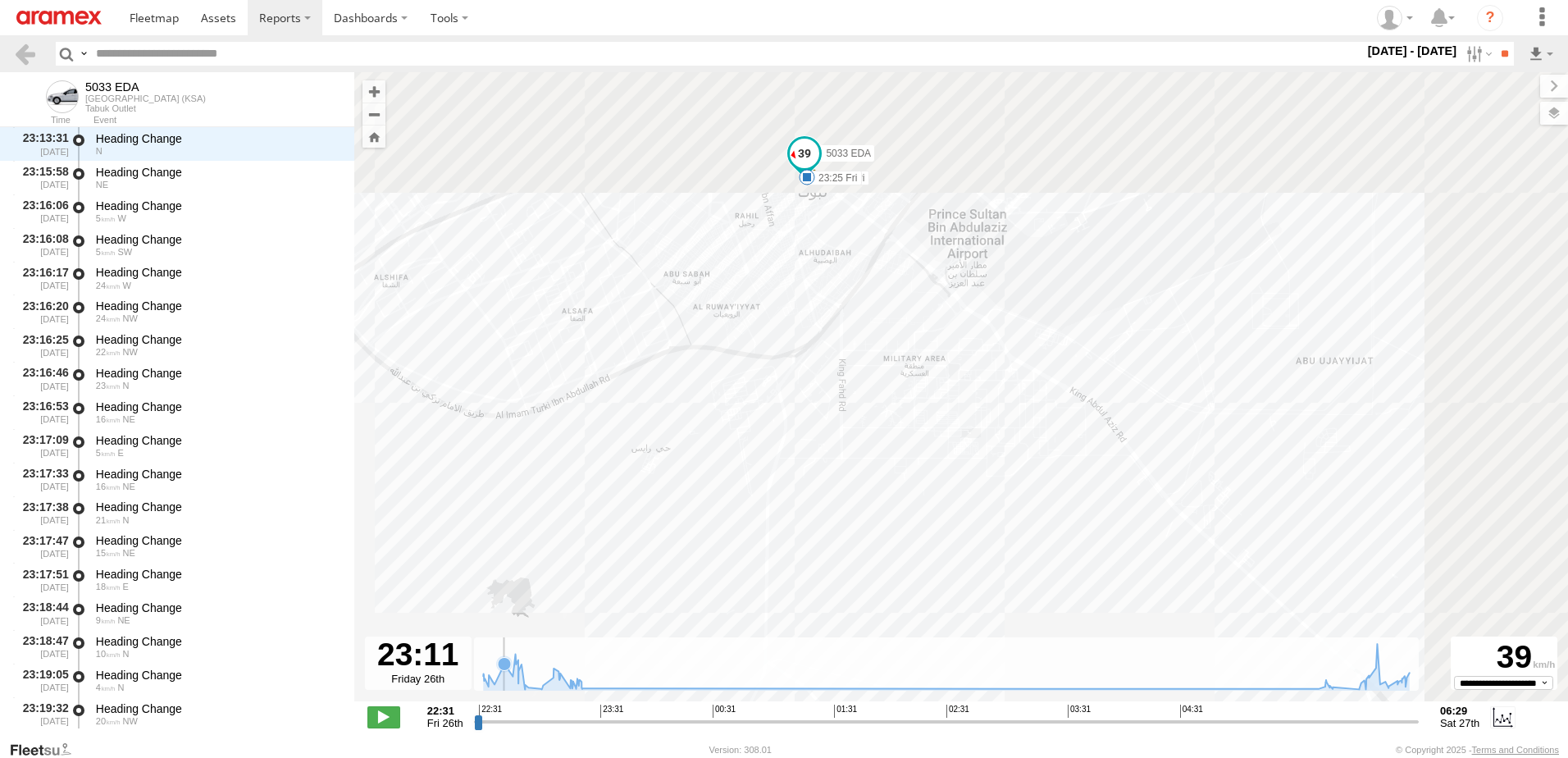
drag, startPoint x: 661, startPoint y: 485, endPoint x: 535, endPoint y: 640, distance: 199.8
click at [501, 664] on div "← Move left → Move right ↑ Move up ↓ Move down + Zoom in - Zoom out Home Jump l…" at bounding box center [961, 406] width 1213 height 668
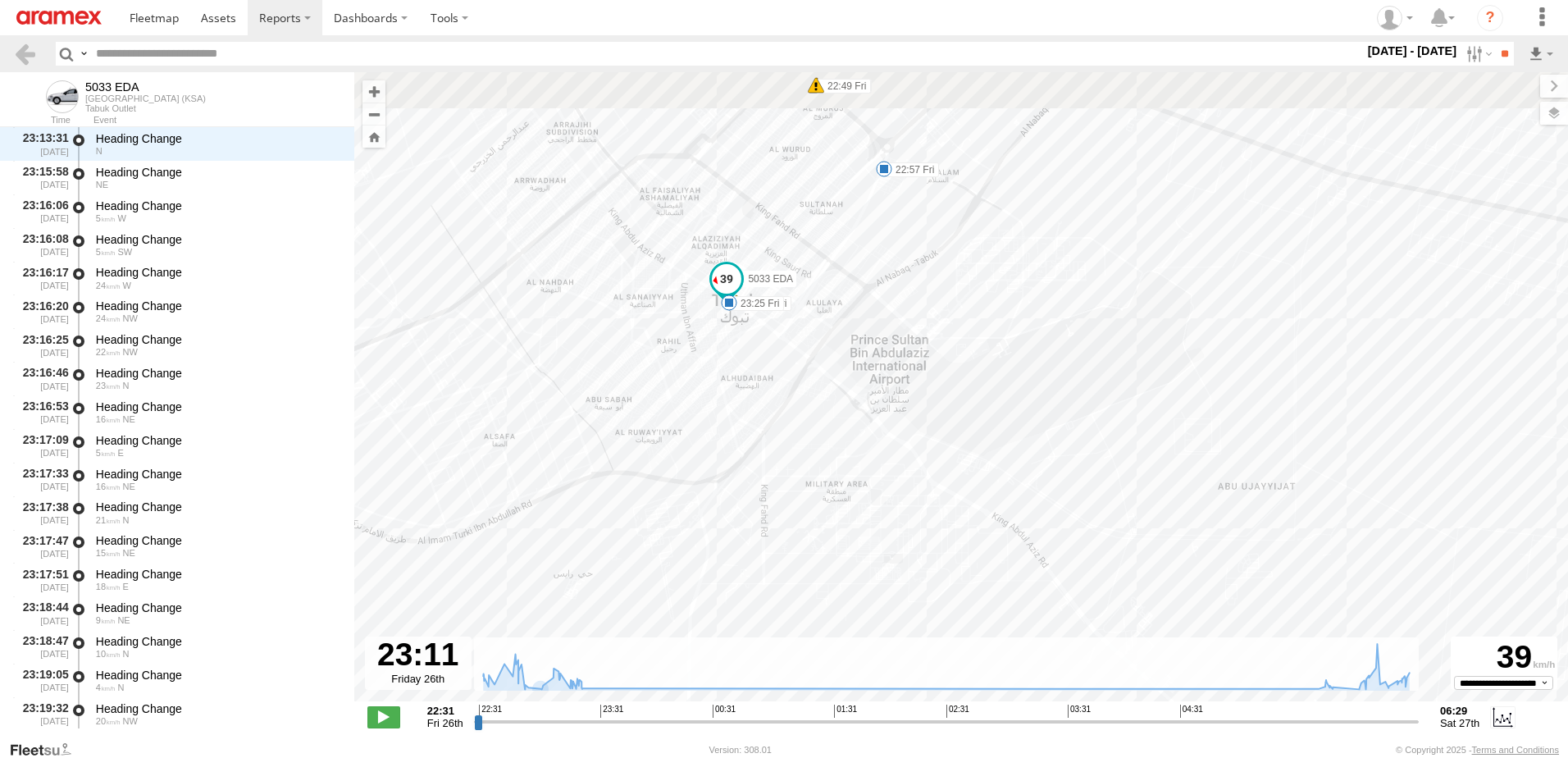
drag, startPoint x: 740, startPoint y: 497, endPoint x: 747, endPoint y: 504, distance: 9.9
click at [740, 498] on div "5033 EDA 22:49 Fri 22:49 Fri 22:57 Fri 23:10 Fri 23:25 Fri" at bounding box center [961, 395] width 1213 height 646
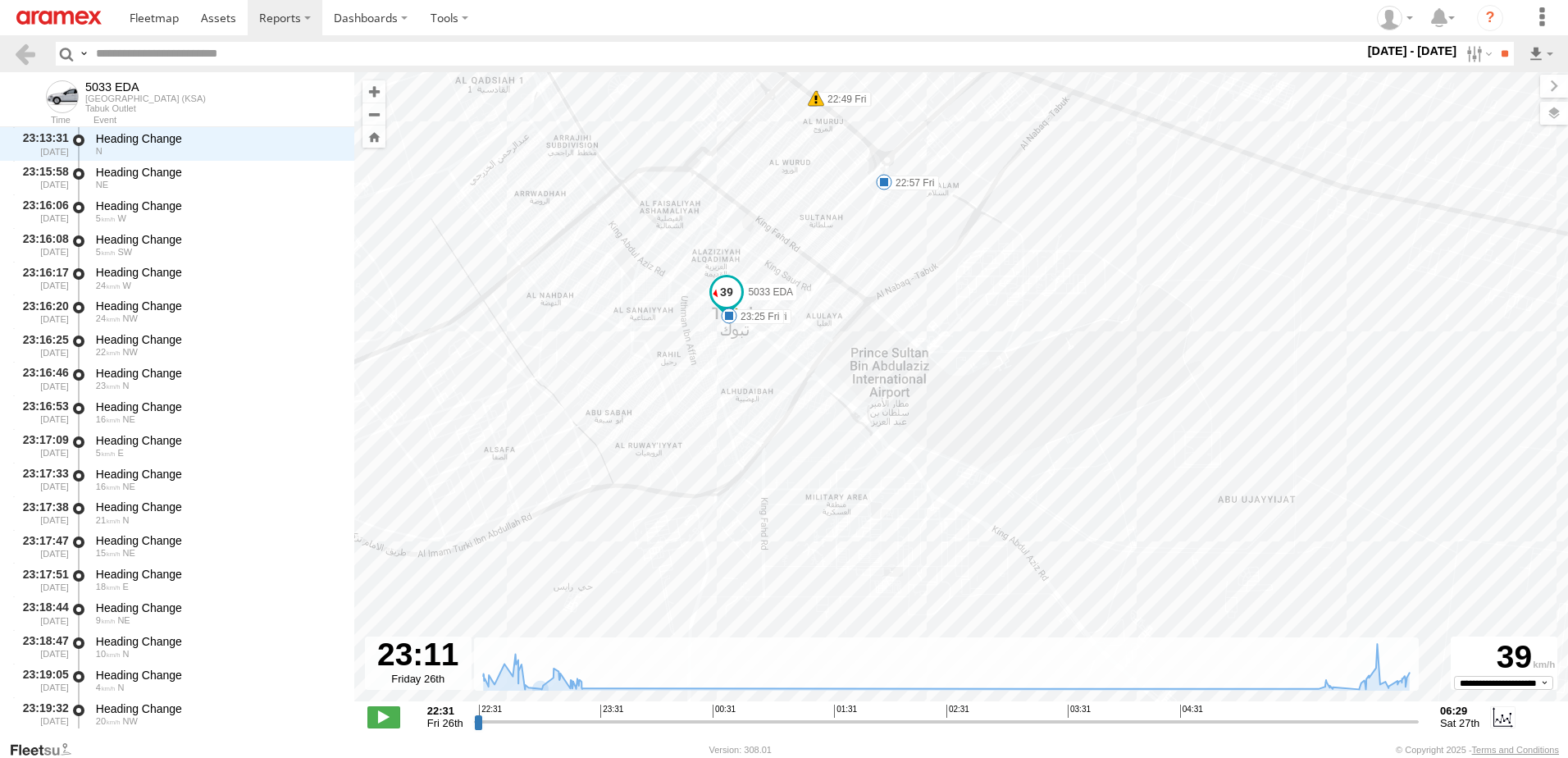
drag, startPoint x: 763, startPoint y: 445, endPoint x: 755, endPoint y: 540, distance: 95.3
click at [755, 540] on div "5033 EDA 22:49 Fri 22:49 Fri 22:57 Fri 23:10 Fri 23:25 Fri" at bounding box center [961, 395] width 1213 height 646
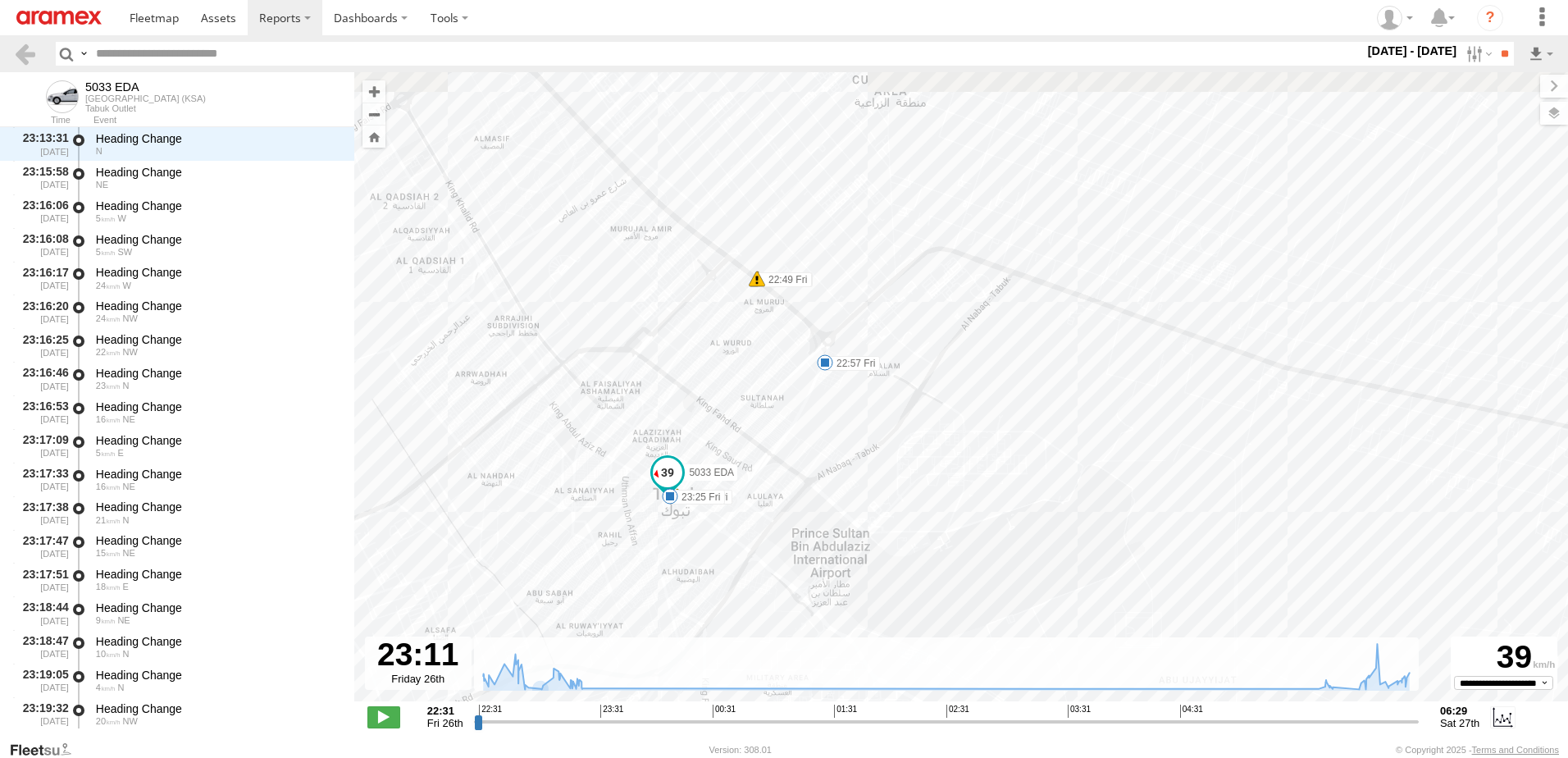
drag, startPoint x: 687, startPoint y: 485, endPoint x: 644, endPoint y: 562, distance: 88.2
click at [644, 562] on div "5033 EDA 22:49 Fri 22:49 Fri 22:57 Fri 23:10 Fri 23:25 Fri" at bounding box center [961, 395] width 1213 height 646
drag, startPoint x: 624, startPoint y: 547, endPoint x: 605, endPoint y: 561, distance: 23.6
click at [605, 561] on div "5033 EDA 22:49 Fri 22:49 Fri 22:57 Fri 23:10 Fri 23:25 Fri" at bounding box center [961, 395] width 1213 height 646
drag, startPoint x: 728, startPoint y: 395, endPoint x: 737, endPoint y: 372, distance: 24.7
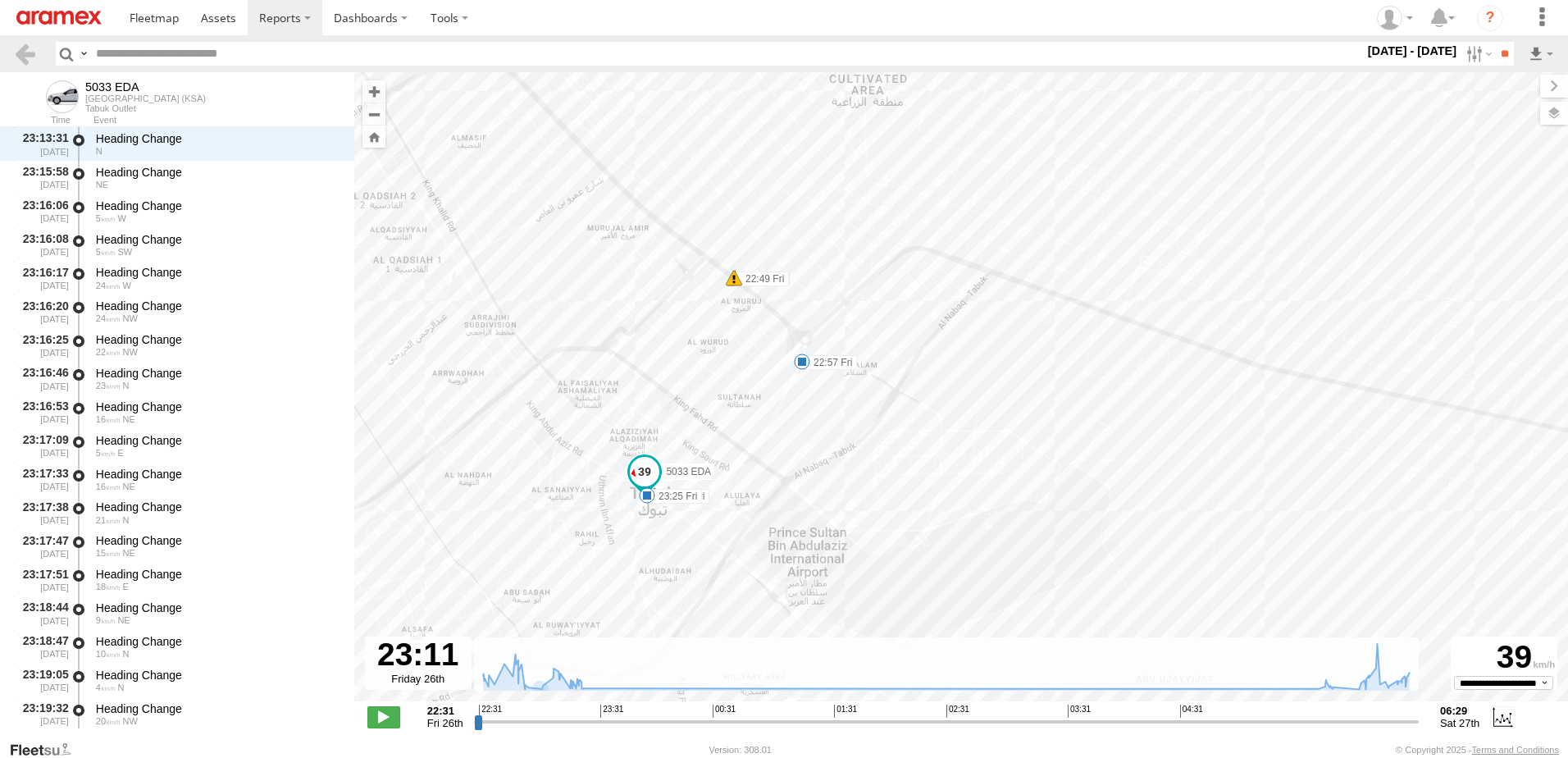
click at [737, 372] on div "5033 EDA 22:49 Fri 22:49 Fri 22:57 Fri 23:10 Fri 23:25 Fri" at bounding box center [961, 395] width 1213 height 646
click at [560, 723] on input "range" at bounding box center [946, 722] width 944 height 16
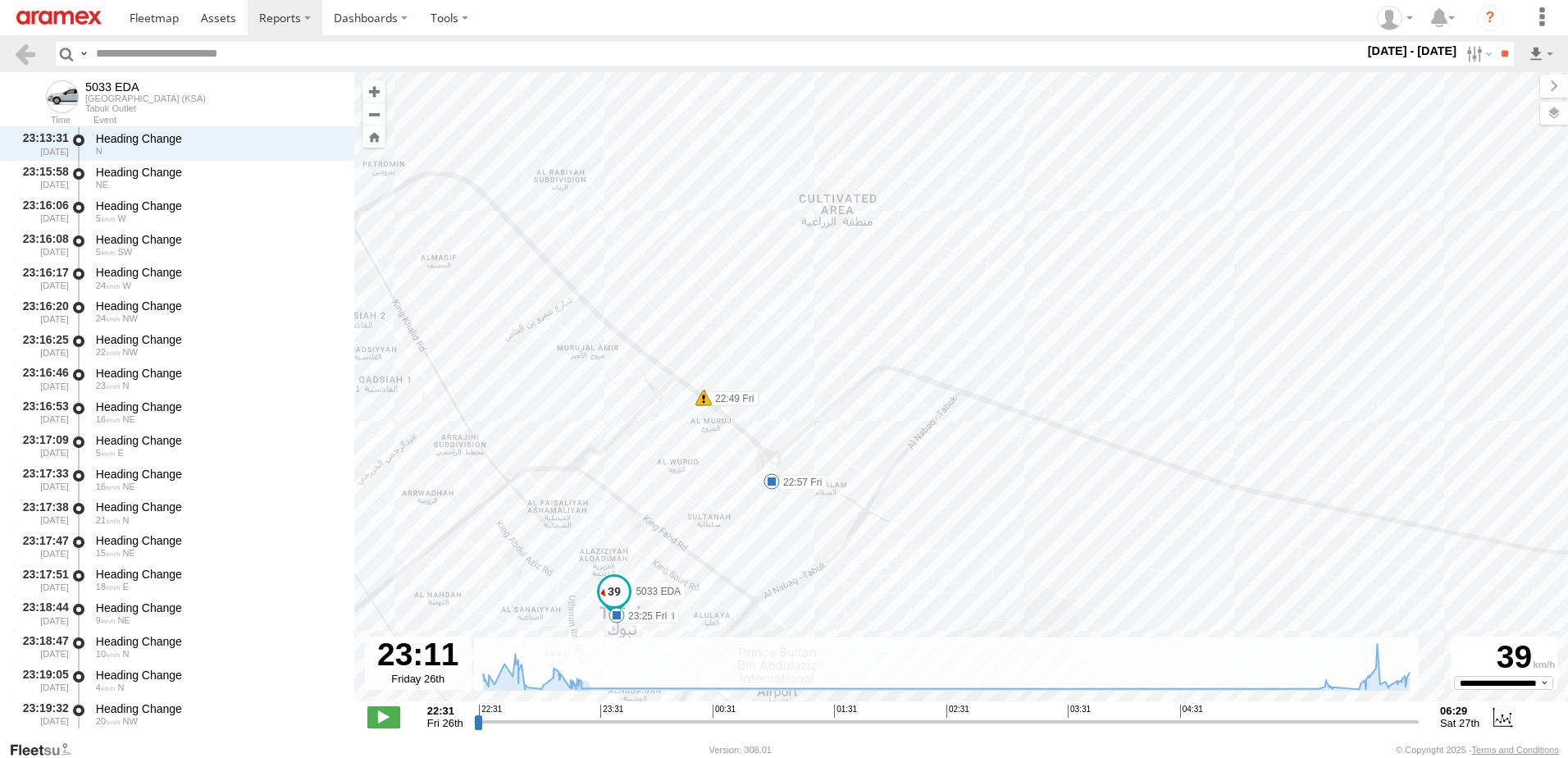
drag, startPoint x: 662, startPoint y: 318, endPoint x: 635, endPoint y: 374, distance: 62.2
click at [635, 403] on div "5033 EDA 22:49 Fri 22:49 Fri 22:57 Fri 23:10 Fri 23:25 Fri" at bounding box center [961, 395] width 1213 height 646
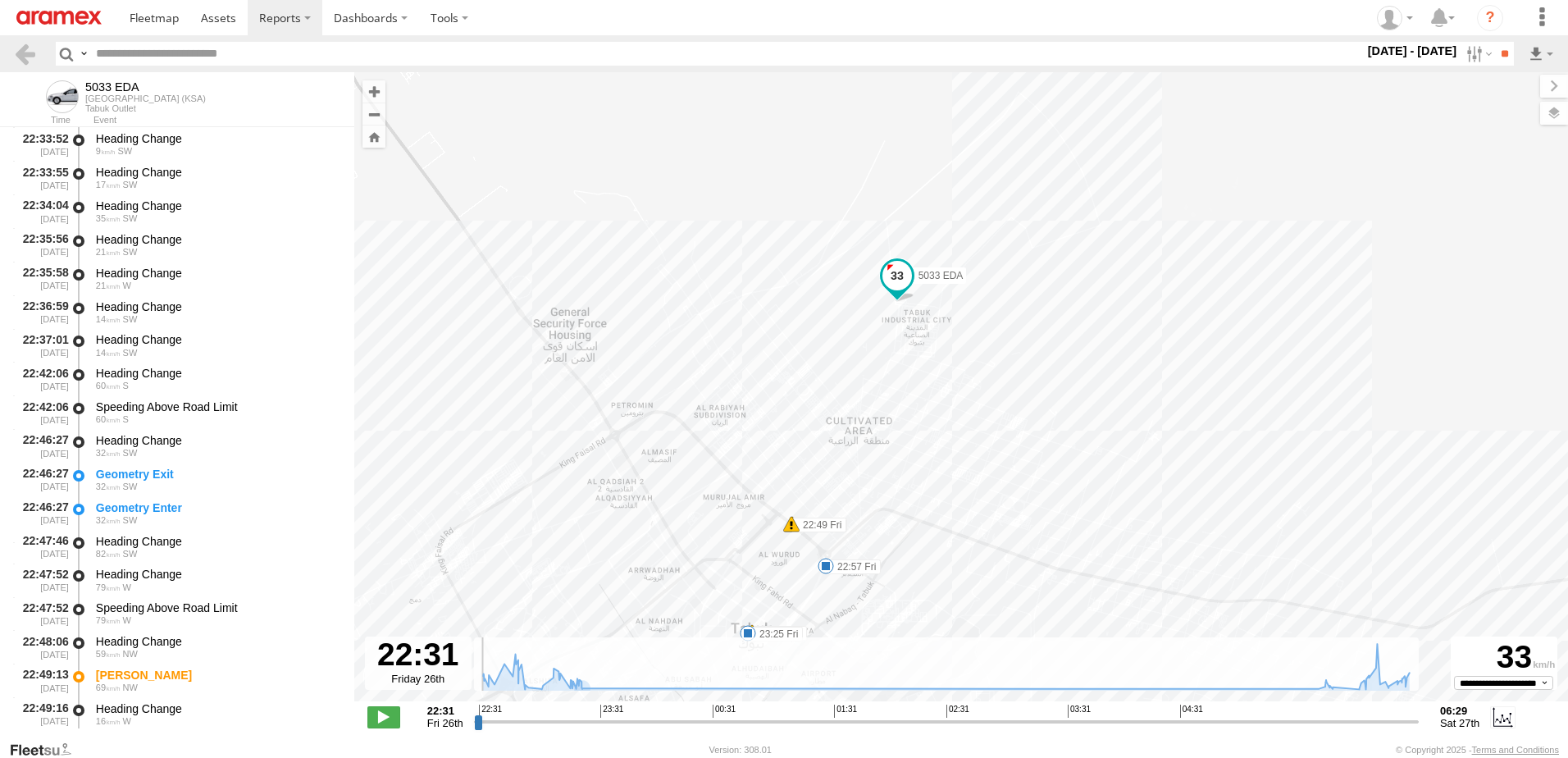
scroll to position [0, 0]
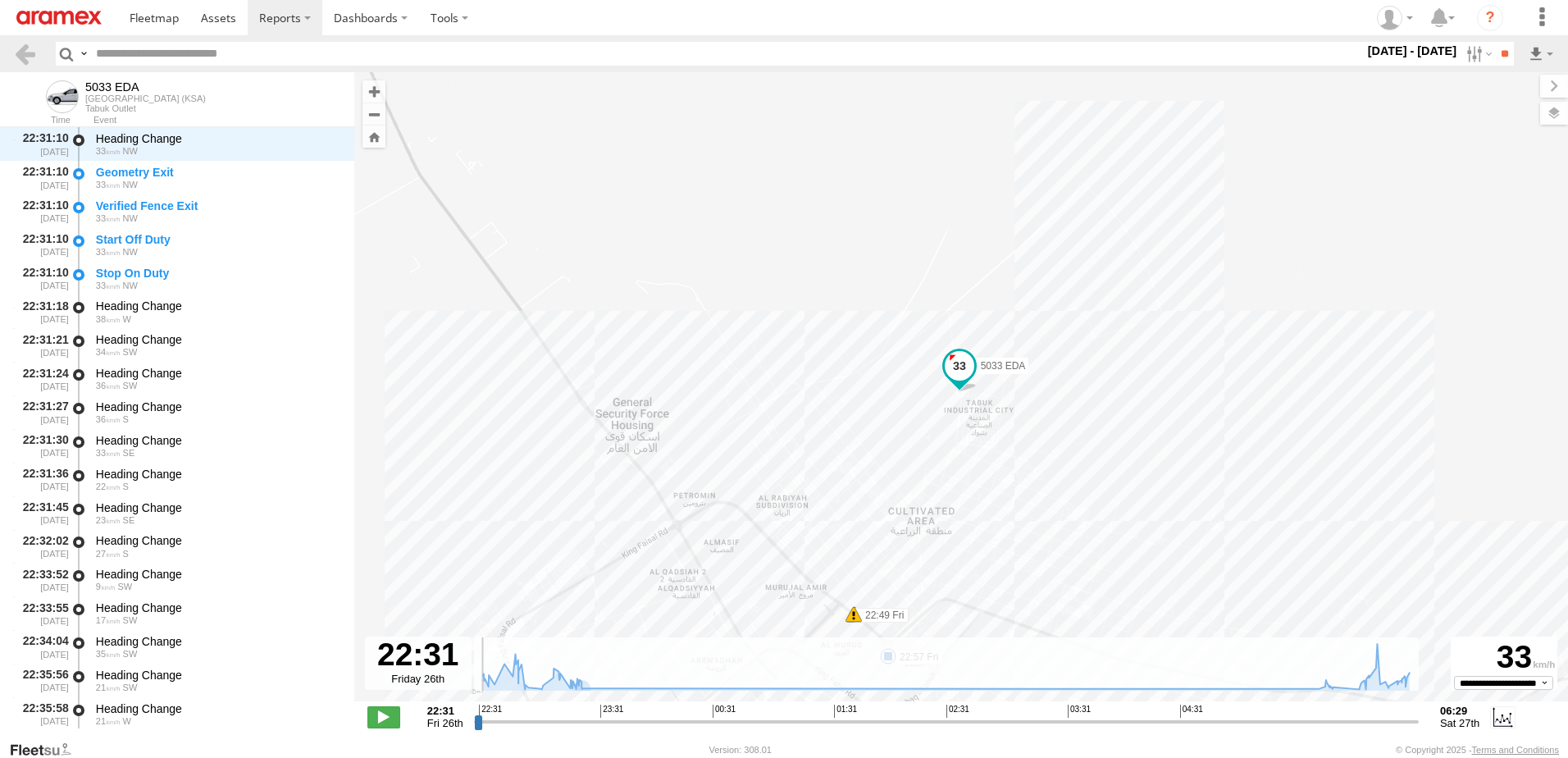
drag, startPoint x: 557, startPoint y: 727, endPoint x: 470, endPoint y: 716, distance: 87.7
type input "**********"
click at [474, 716] on input "range" at bounding box center [946, 722] width 944 height 16
drag, startPoint x: 810, startPoint y: 363, endPoint x: 701, endPoint y: 119, distance: 267.2
click at [701, 119] on div "5033 EDA 22:49 Fri 22:49 Fri 22:57 Fri 23:10 Fri 23:25 Fri" at bounding box center [961, 395] width 1213 height 646
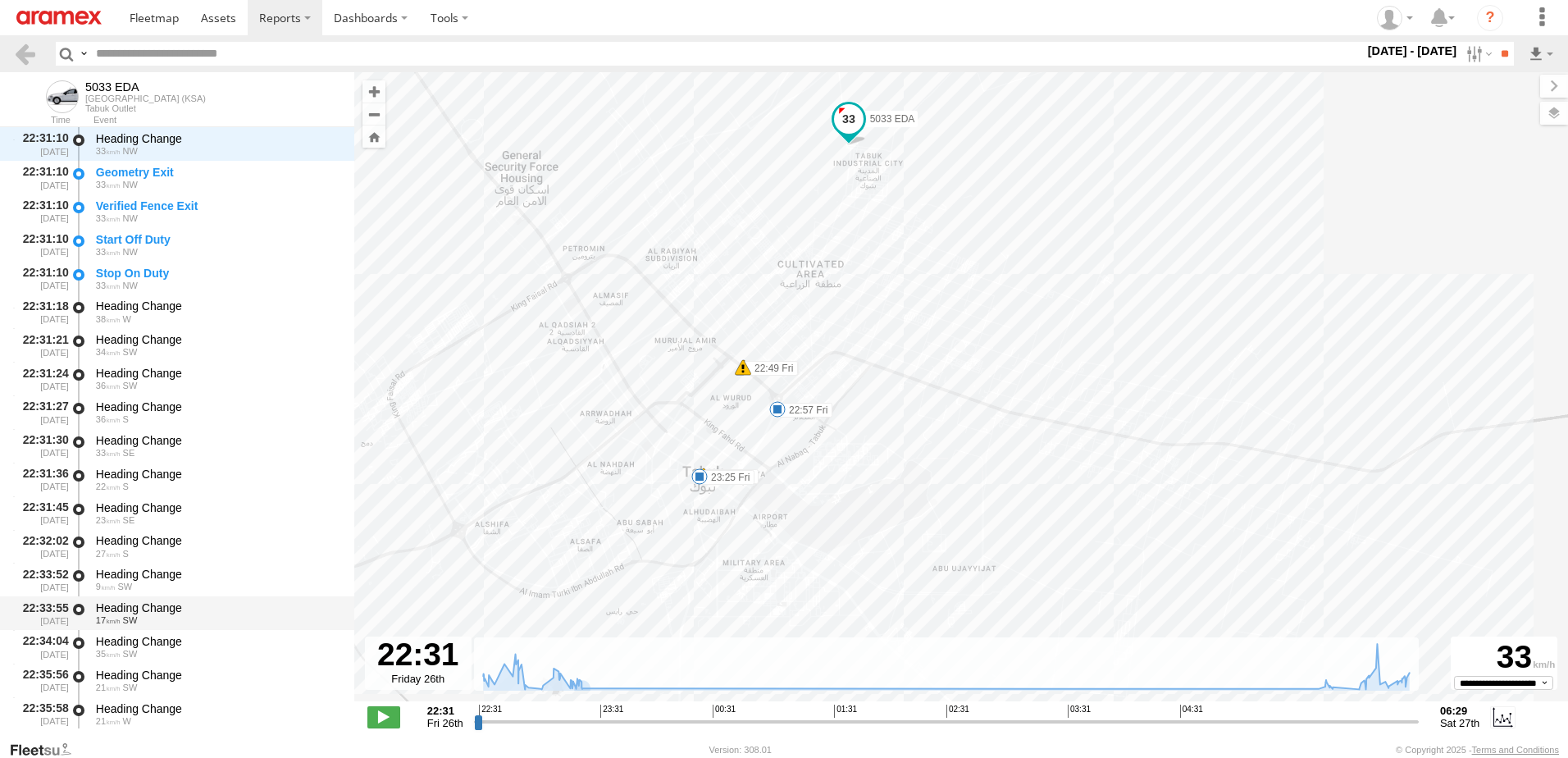
click at [213, 613] on div "Heading Change" at bounding box center [217, 607] width 243 height 15
